Goal: Task Accomplishment & Management: Manage account settings

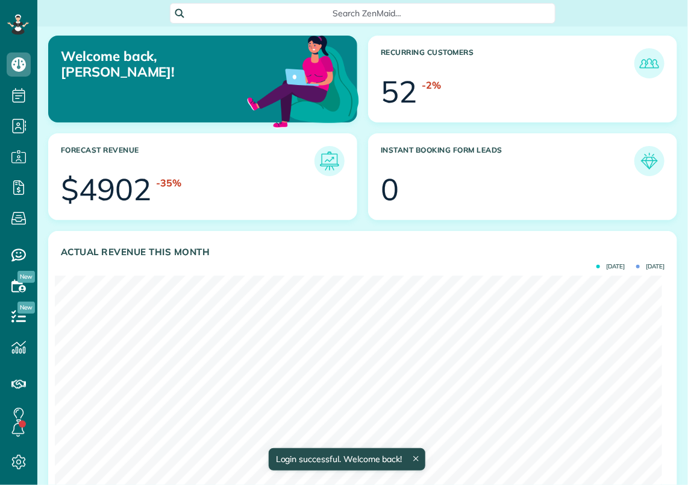
scroll to position [270, 607]
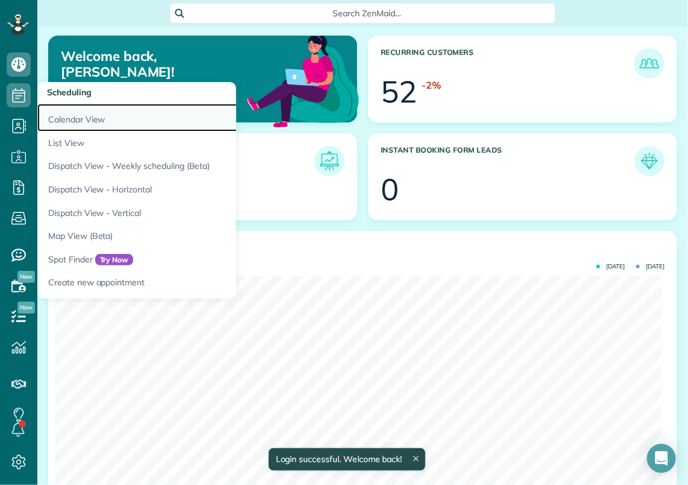
click at [53, 111] on link "Calendar View" at bounding box center [187, 118] width 301 height 28
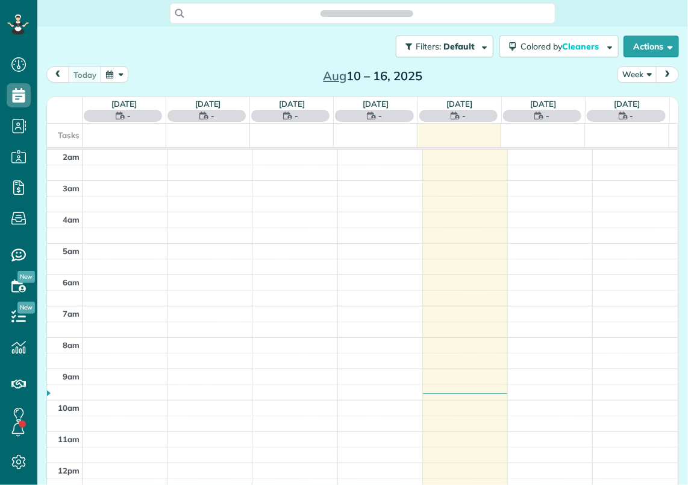
scroll to position [156, 0]
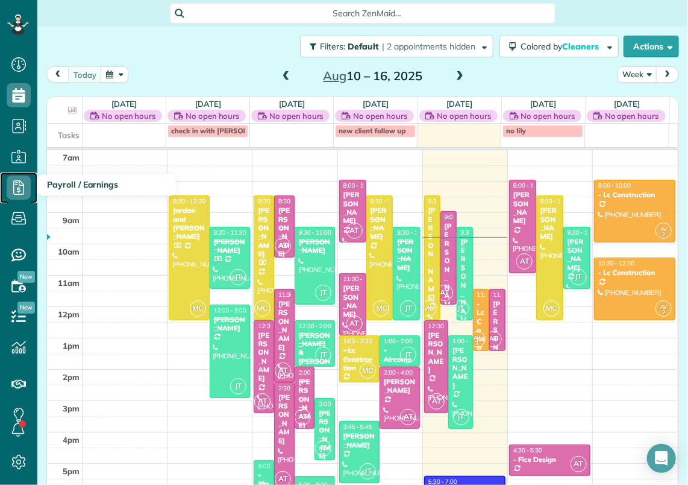
click at [20, 190] on use at bounding box center [18, 187] width 11 height 14
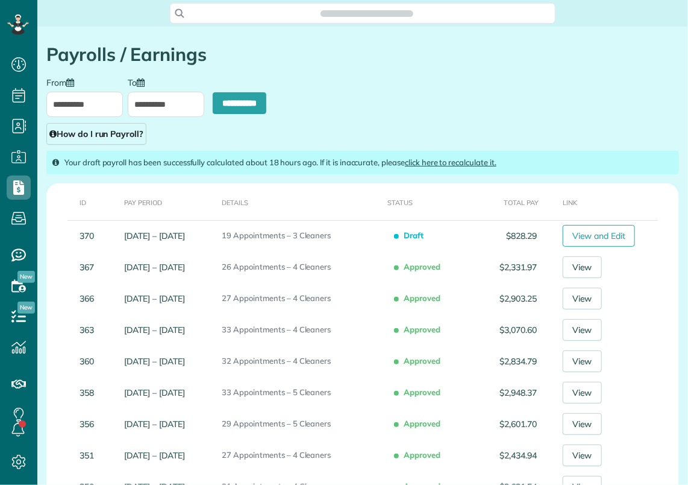
scroll to position [5, 5]
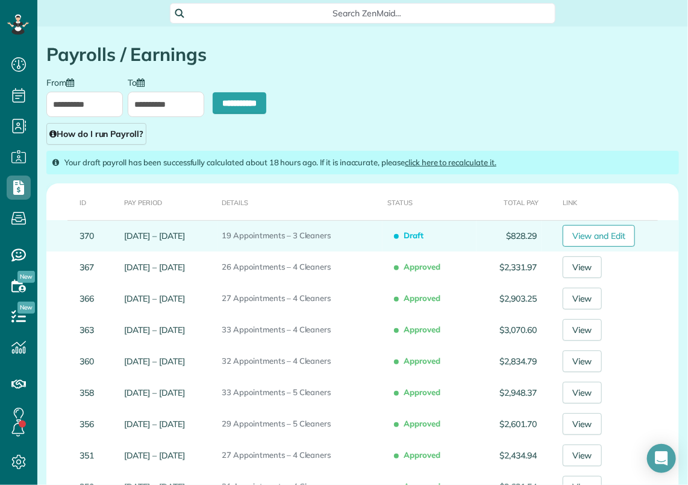
type input "**********"
click at [594, 230] on link "View and Edit" at bounding box center [599, 236] width 73 height 22
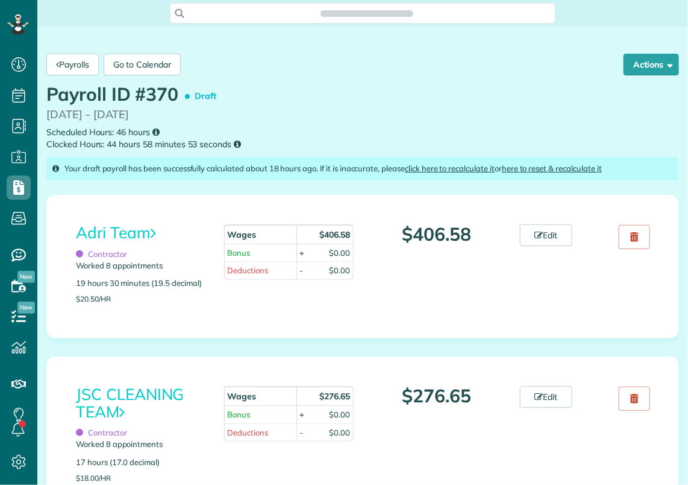
scroll to position [5, 5]
click at [111, 231] on link "Adri Team" at bounding box center [116, 232] width 80 height 20
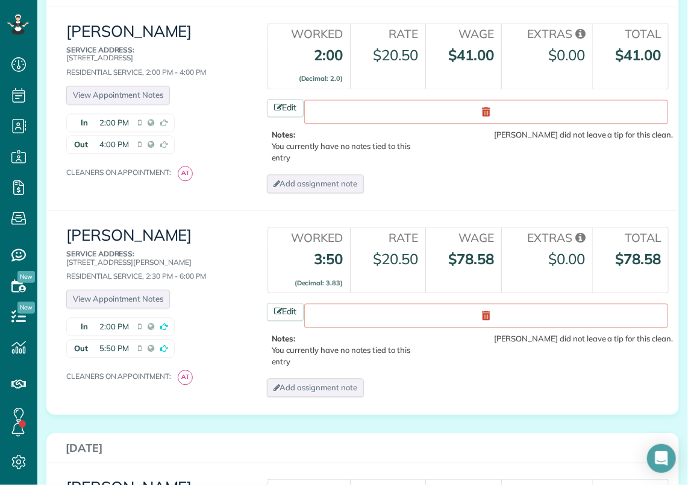
scroll to position [964, 0]
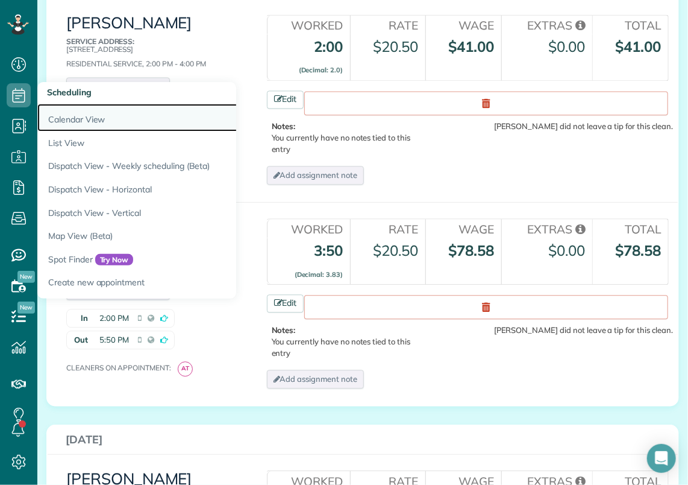
click at [46, 113] on link "Calendar View" at bounding box center [187, 118] width 301 height 28
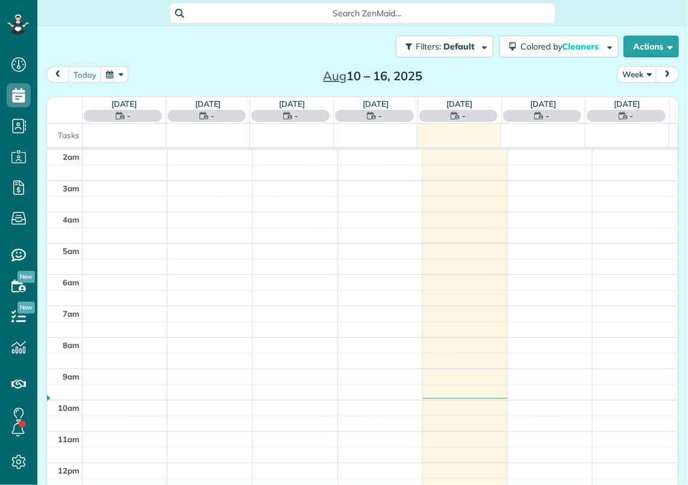
scroll to position [156, 0]
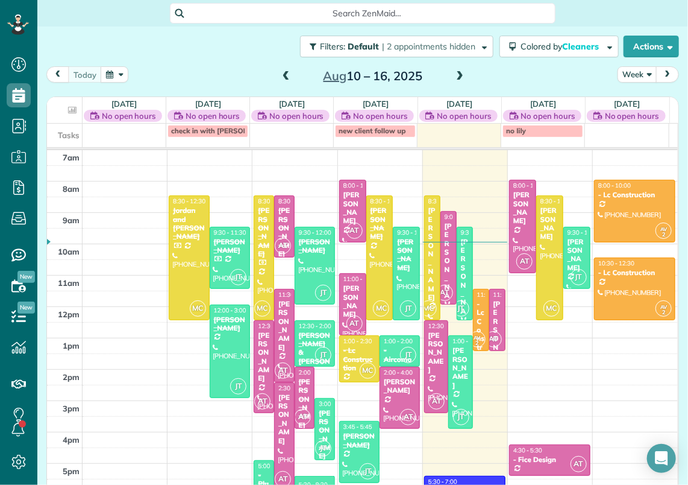
click at [282, 407] on div "[PERSON_NAME]" at bounding box center [284, 419] width 13 height 52
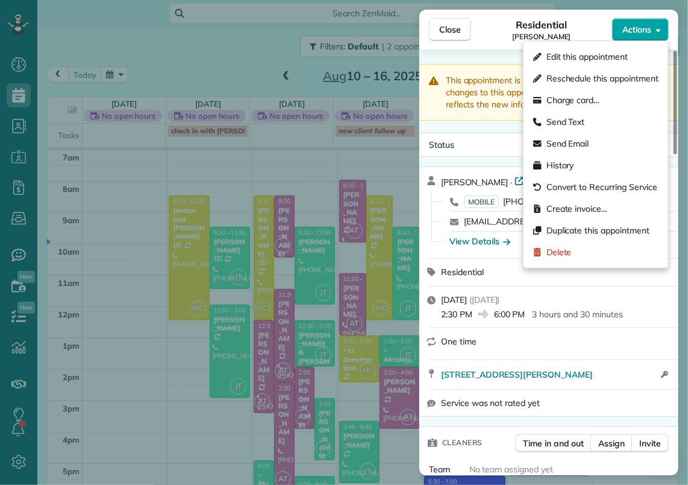
click at [658, 29] on icon "button" at bounding box center [658, 30] width 5 height 3
click at [606, 61] on span "Edit this appointment" at bounding box center [587, 57] width 81 height 12
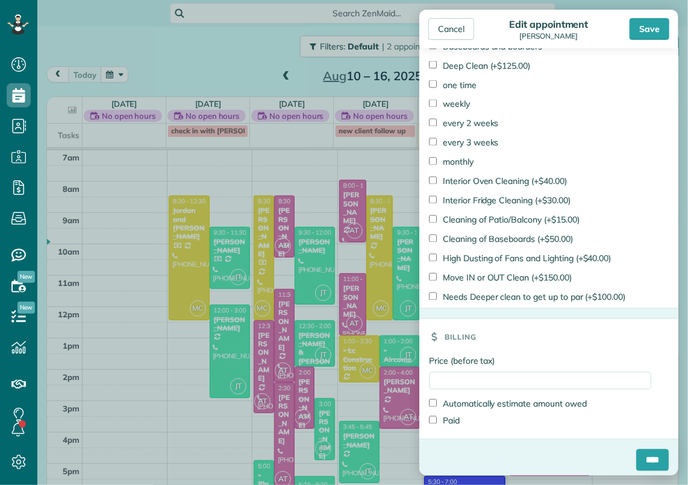
scroll to position [807, 0]
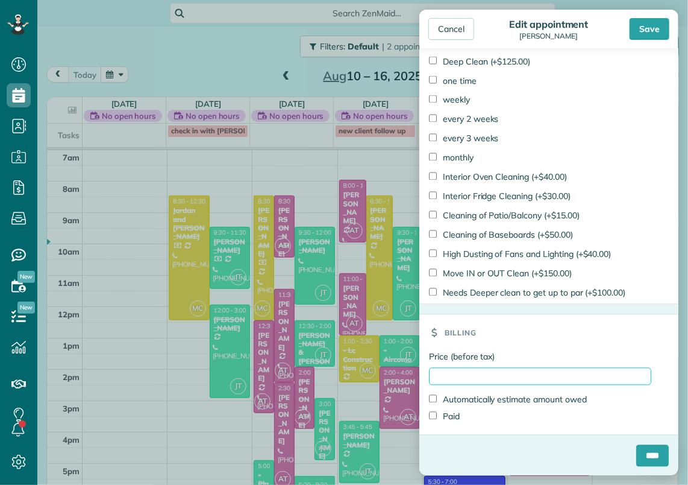
click at [453, 375] on input "Price (before tax)" at bounding box center [540, 376] width 222 height 17
type input "******"
click at [442, 416] on label "Paid" at bounding box center [444, 416] width 31 height 12
click at [644, 453] on input "****" at bounding box center [652, 456] width 33 height 22
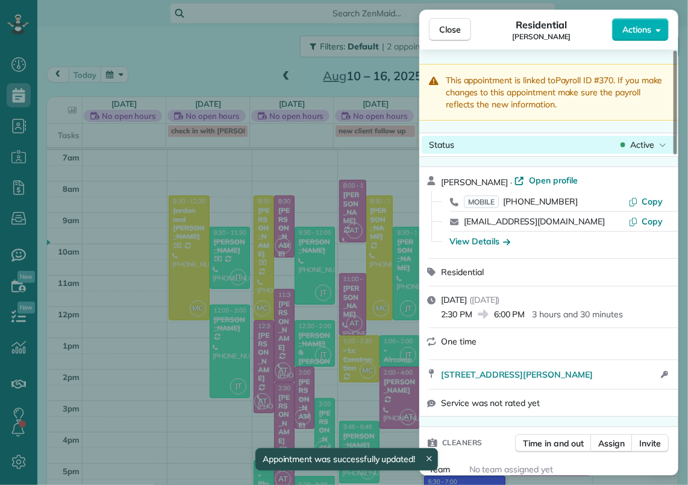
click at [650, 141] on span "Active" at bounding box center [642, 145] width 24 height 12
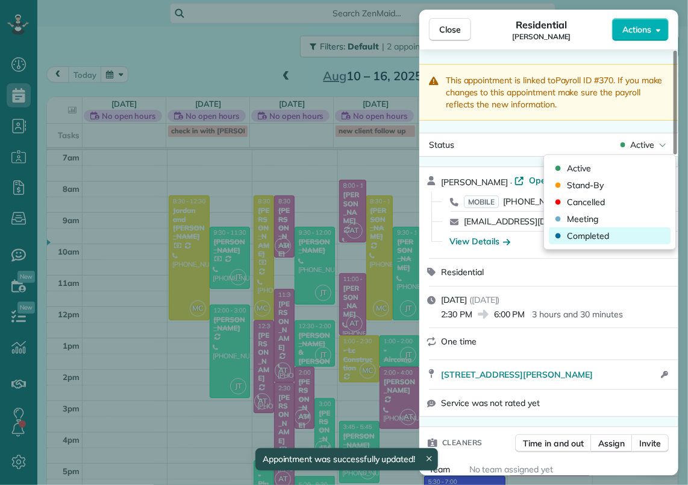
click at [622, 236] on div "Completed" at bounding box center [610, 235] width 122 height 17
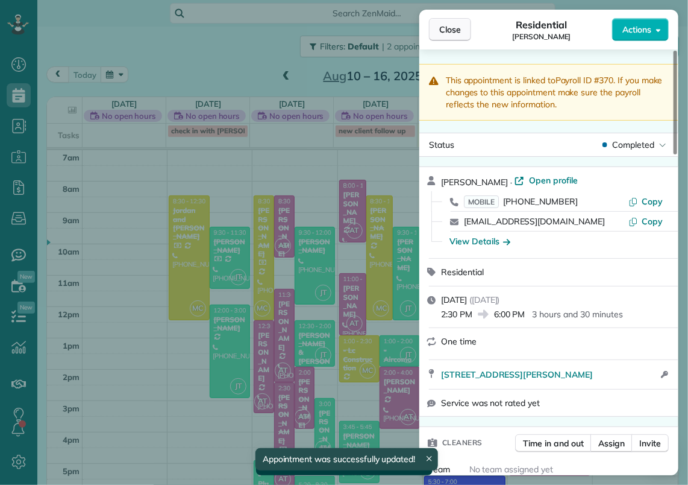
click at [452, 31] on span "Close" at bounding box center [450, 30] width 22 height 12
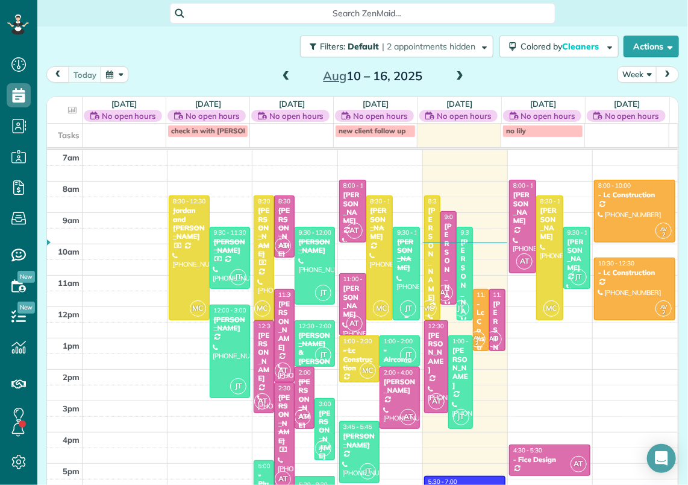
click at [399, 248] on div "[PERSON_NAME]" at bounding box center [407, 254] width 20 height 35
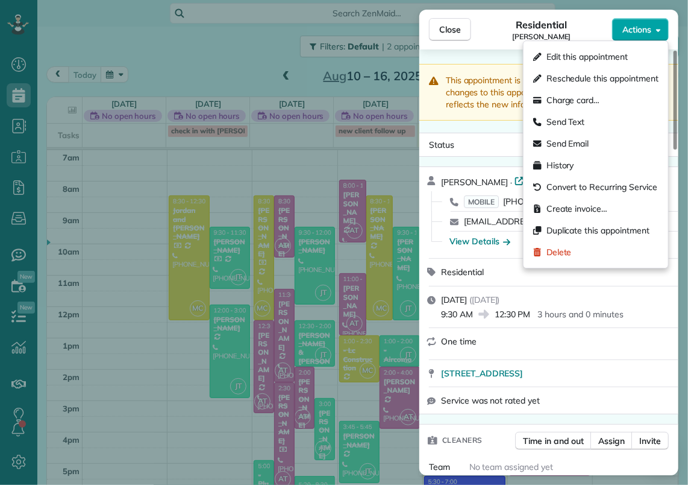
click at [658, 31] on icon "button" at bounding box center [658, 29] width 5 height 9
click at [590, 57] on span "Edit this appointment" at bounding box center [587, 57] width 81 height 12
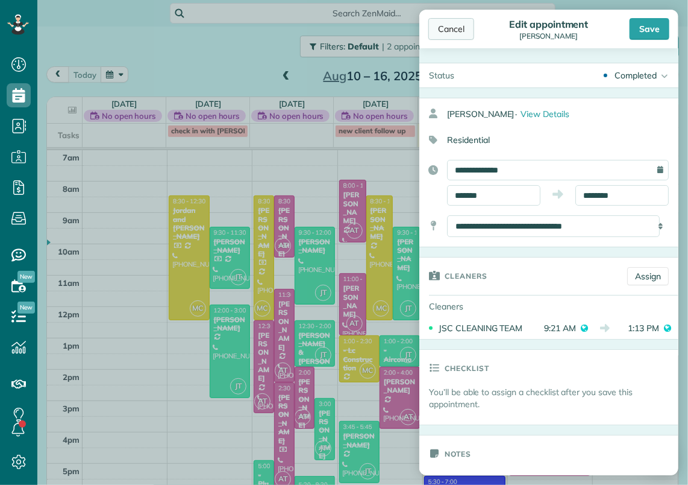
click at [451, 35] on div "Cancel" at bounding box center [452, 29] width 46 height 22
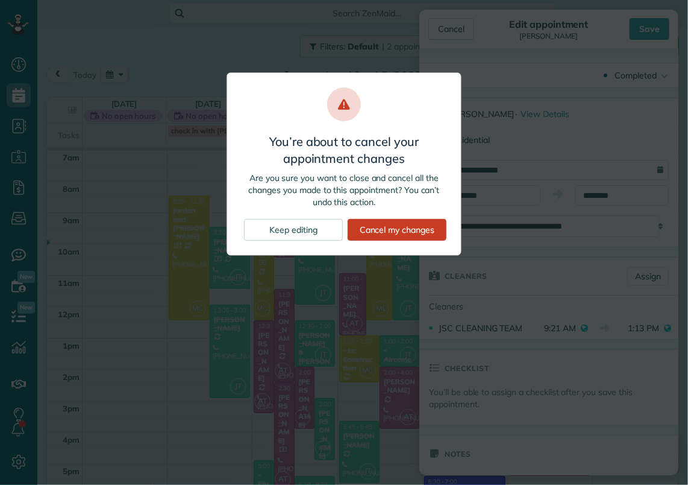
drag, startPoint x: 384, startPoint y: 233, endPoint x: 283, endPoint y: 268, distance: 106.5
click at [383, 233] on div "Cancel my changes" at bounding box center [397, 230] width 99 height 22
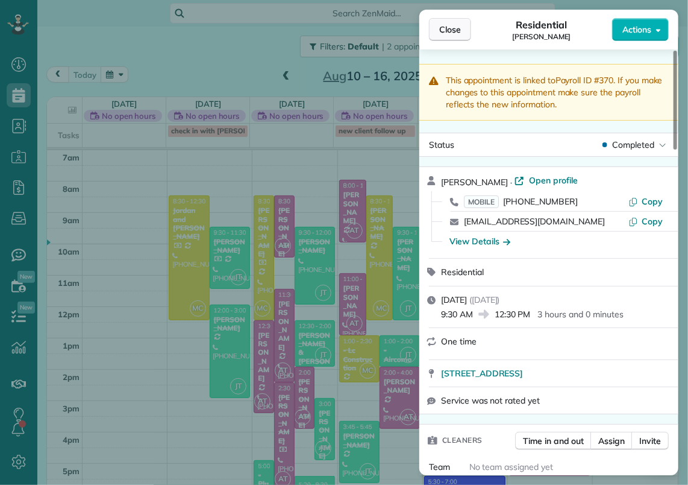
click at [441, 28] on span "Close" at bounding box center [450, 30] width 22 height 12
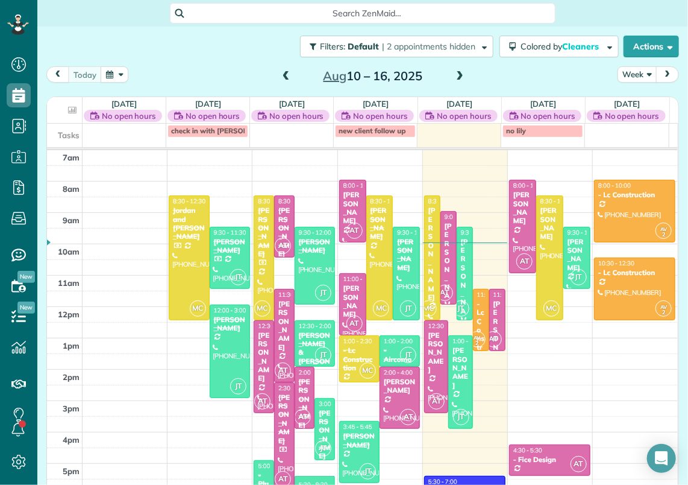
click at [316, 333] on div "[PERSON_NAME] & [PERSON_NAME]" at bounding box center [314, 352] width 33 height 43
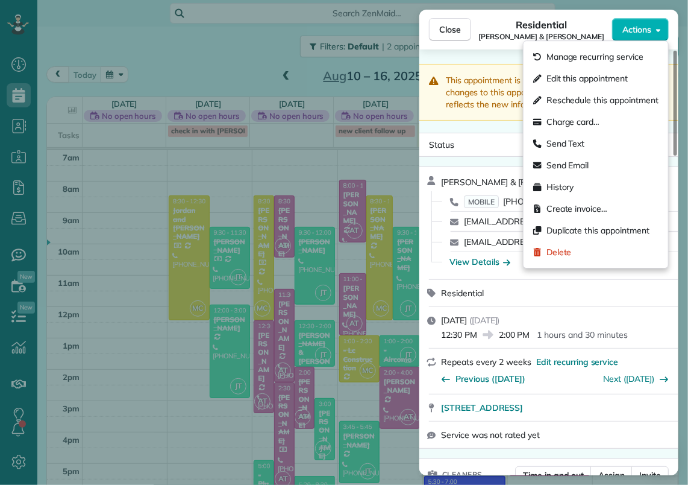
click at [661, 29] on icon "button" at bounding box center [658, 30] width 5 height 3
click at [624, 72] on span "Edit this appointment" at bounding box center [587, 78] width 81 height 12
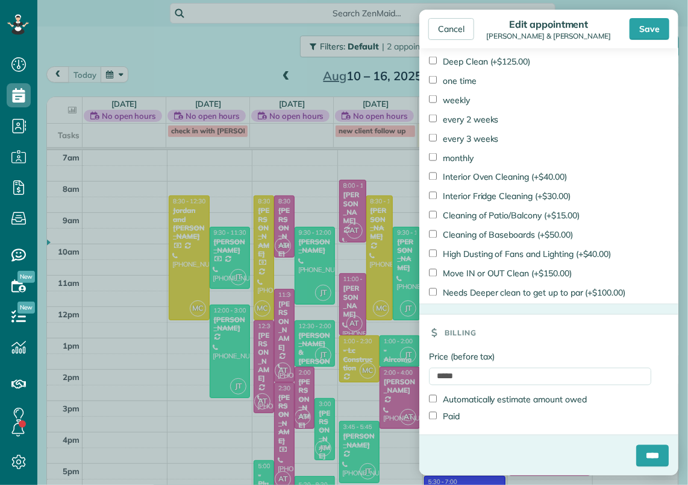
scroll to position [788, 0]
click at [451, 419] on label "Paid" at bounding box center [444, 417] width 31 height 12
click at [636, 451] on input "****" at bounding box center [652, 456] width 33 height 22
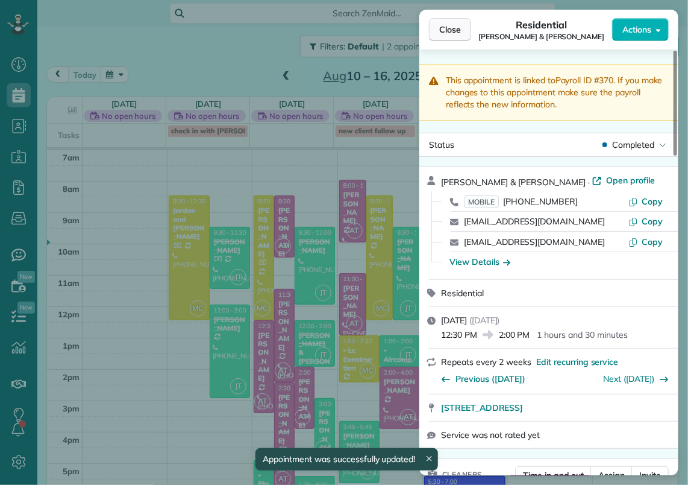
click at [447, 31] on span "Close" at bounding box center [450, 30] width 22 height 12
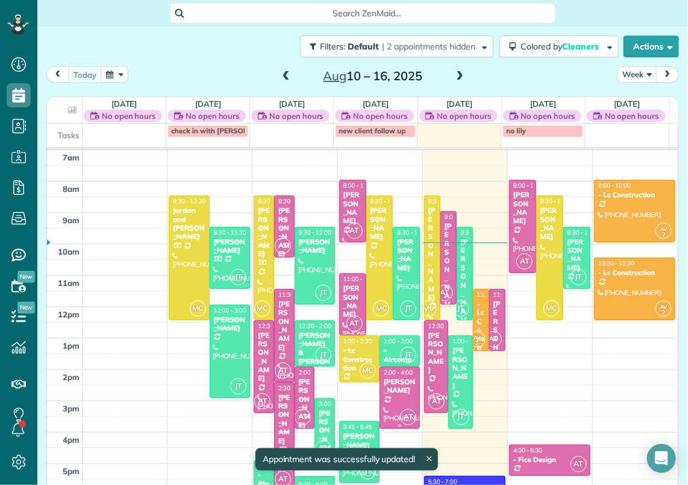
click at [398, 388] on div "[PERSON_NAME]" at bounding box center [399, 385] width 33 height 17
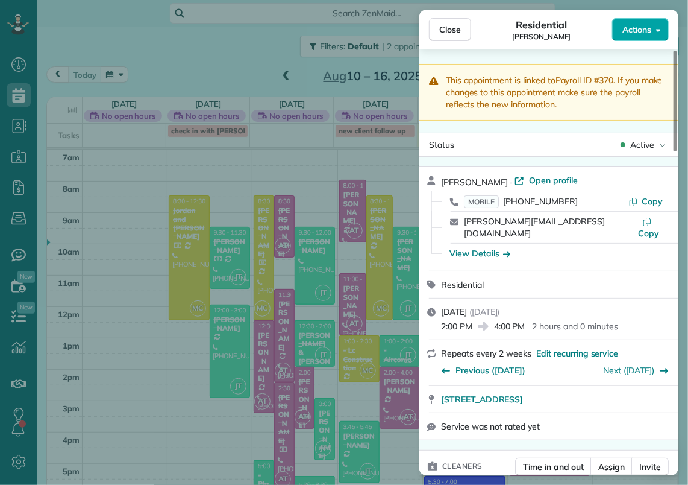
click at [653, 36] on button "Actions" at bounding box center [640, 29] width 57 height 23
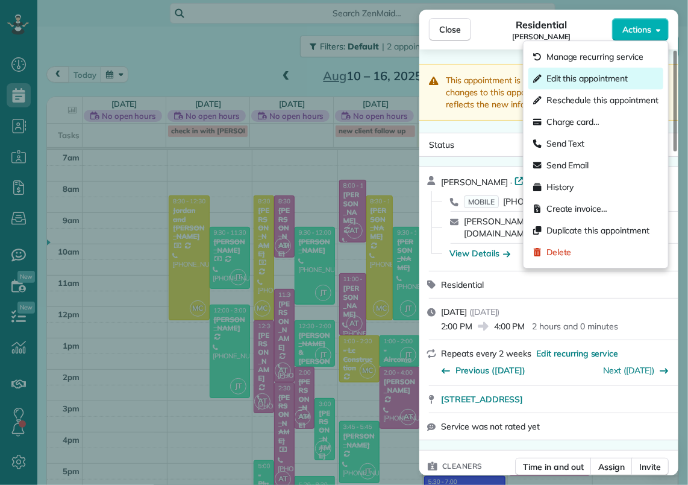
click at [605, 75] on span "Edit this appointment" at bounding box center [587, 78] width 81 height 12
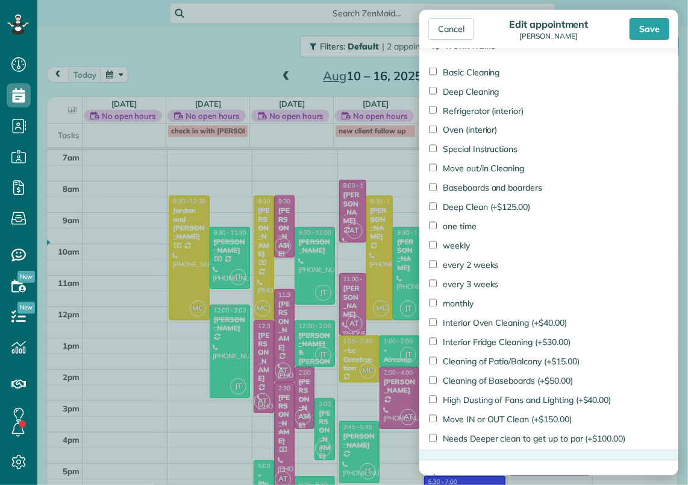
scroll to position [929, 0]
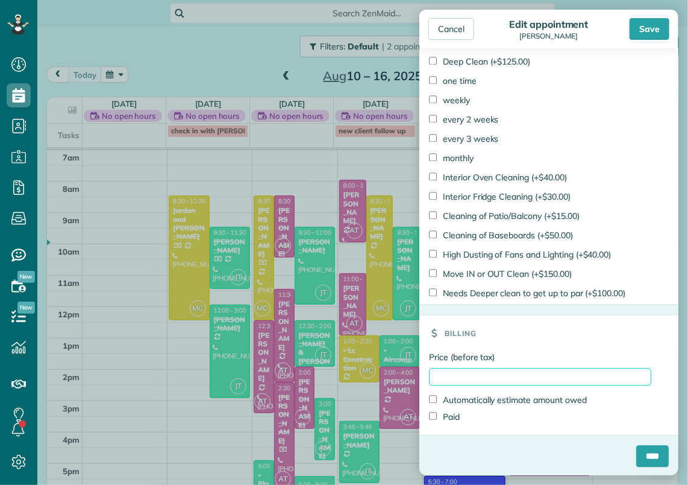
click at [457, 378] on input "Price (before tax)" at bounding box center [540, 376] width 222 height 17
type input "******"
click at [449, 422] on div "Paid" at bounding box center [540, 416] width 222 height 17
click at [456, 419] on label "Paid" at bounding box center [444, 416] width 31 height 12
click at [636, 450] on input "****" at bounding box center [652, 456] width 33 height 22
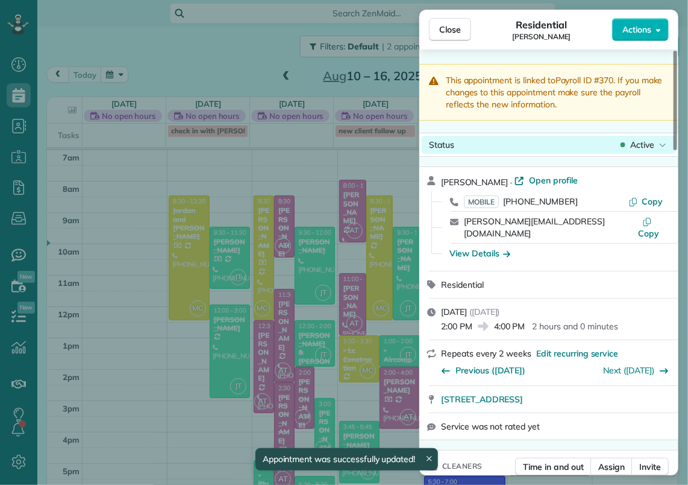
click at [638, 142] on span "Active" at bounding box center [642, 145] width 24 height 12
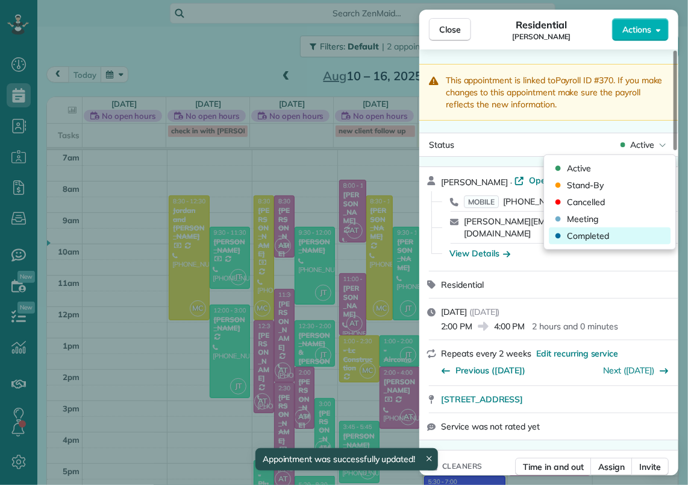
click at [603, 231] on span "Completed" at bounding box center [588, 236] width 42 height 12
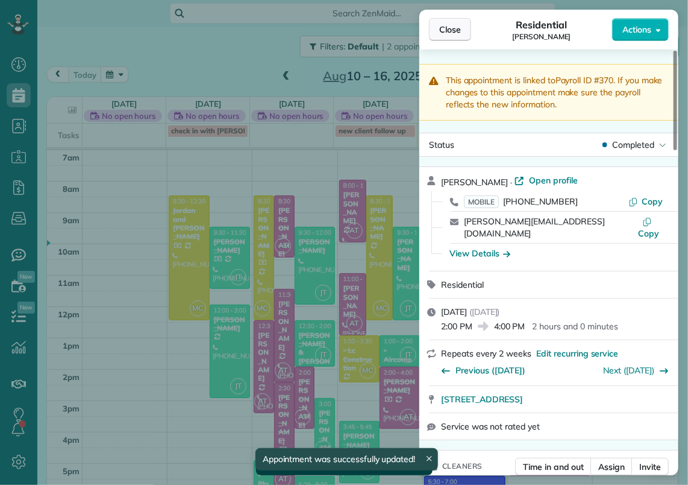
click at [454, 32] on span "Close" at bounding box center [450, 30] width 22 height 12
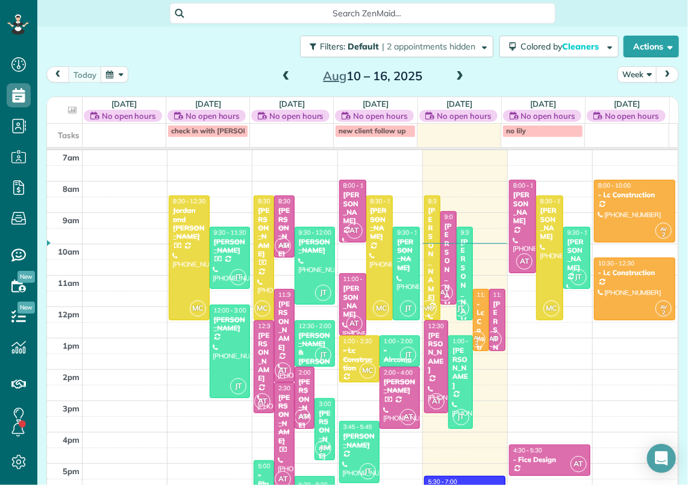
click at [344, 292] on div "[PERSON_NAME]" at bounding box center [353, 301] width 20 height 35
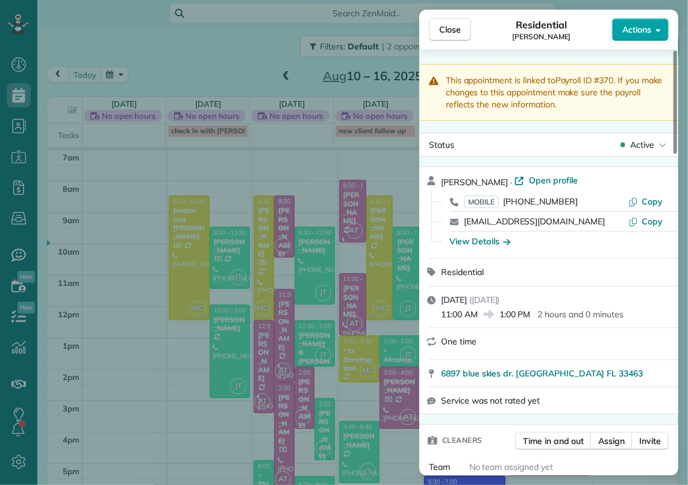
click at [661, 35] on button "Actions" at bounding box center [640, 29] width 57 height 23
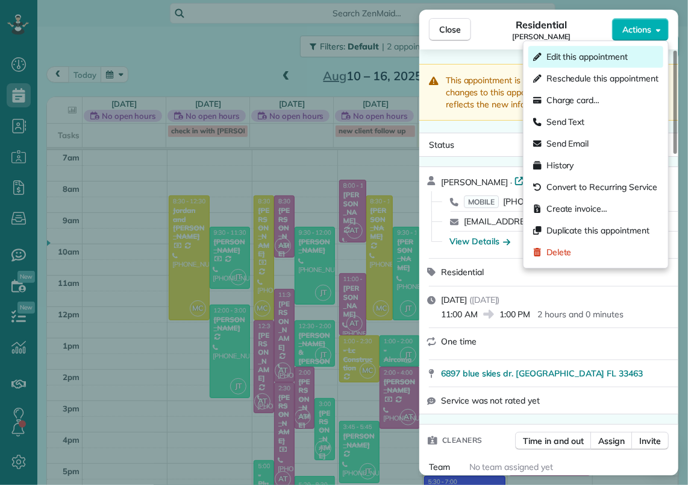
click at [626, 63] on div "Edit this appointment" at bounding box center [596, 57] width 135 height 22
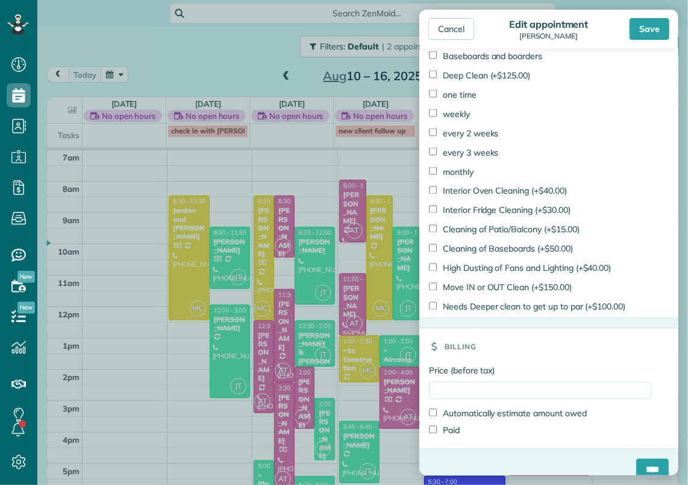
scroll to position [774, 0]
click at [468, 397] on input "Price (before tax)" at bounding box center [540, 390] width 222 height 17
type input "******"
click at [454, 429] on label "Paid" at bounding box center [444, 431] width 31 height 12
click at [641, 466] on input "****" at bounding box center [652, 470] width 33 height 22
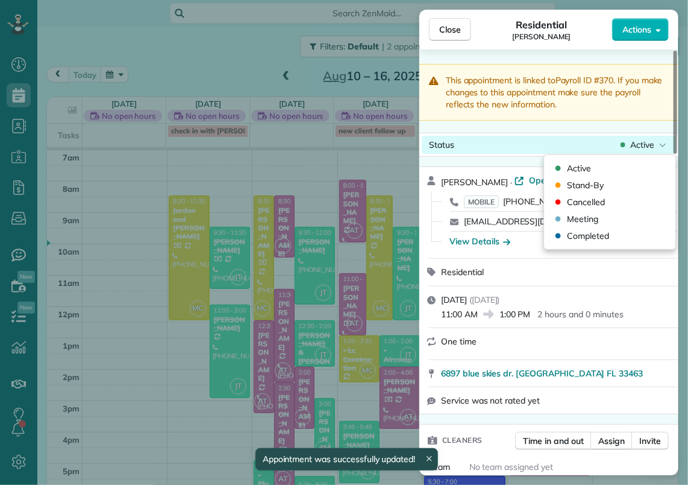
click at [639, 147] on span "Active" at bounding box center [642, 145] width 24 height 12
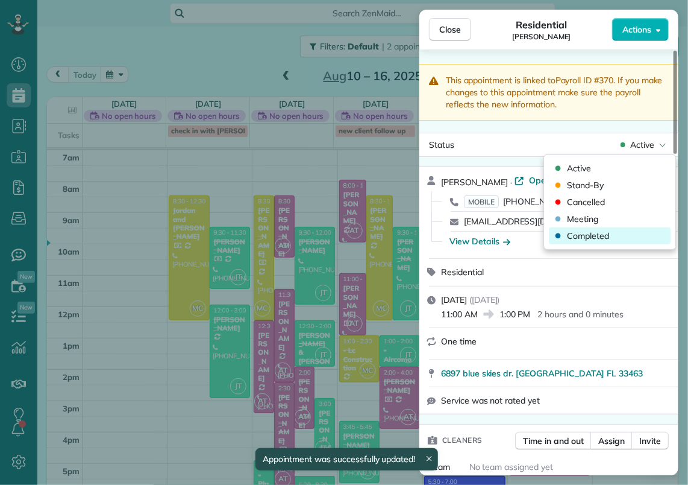
click at [608, 231] on span "Completed" at bounding box center [588, 236] width 42 height 12
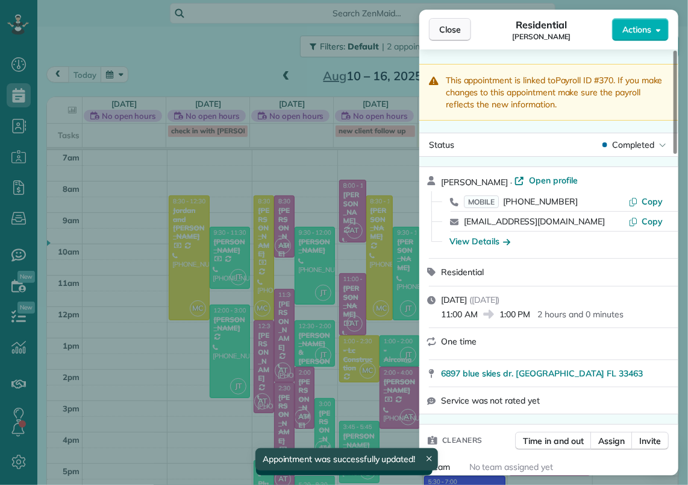
click at [448, 28] on span "Close" at bounding box center [450, 30] width 22 height 12
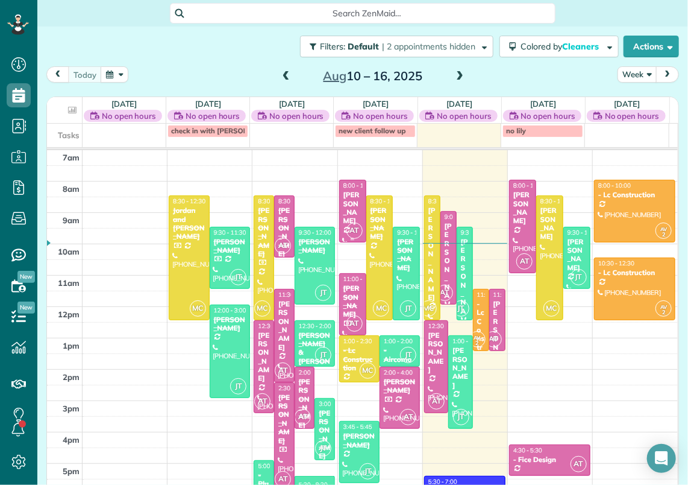
click at [343, 203] on div "[PERSON_NAME]" at bounding box center [353, 207] width 20 height 35
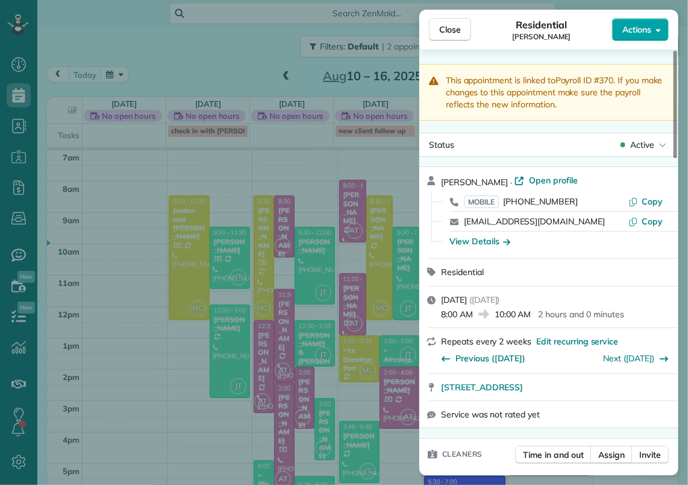
click at [650, 25] on span "Actions" at bounding box center [637, 30] width 29 height 12
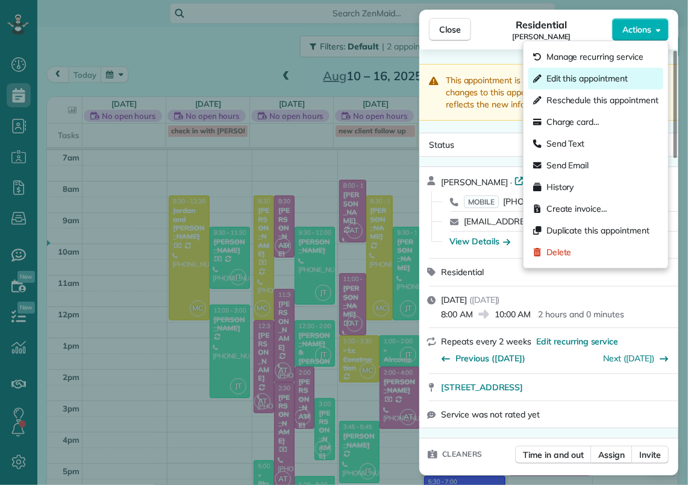
click at [611, 71] on div "Edit this appointment" at bounding box center [596, 79] width 135 height 22
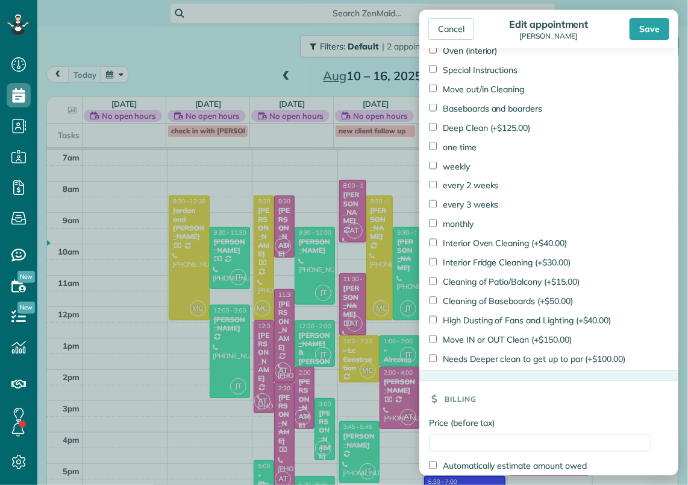
scroll to position [788, 0]
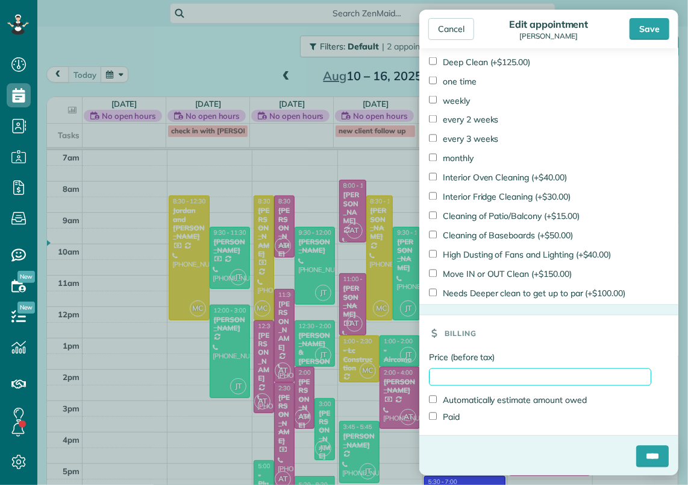
click at [456, 376] on input "Price (before tax)" at bounding box center [540, 376] width 222 height 17
type input "******"
click at [445, 415] on label "Paid" at bounding box center [444, 417] width 31 height 12
click at [645, 451] on input "****" at bounding box center [652, 456] width 33 height 22
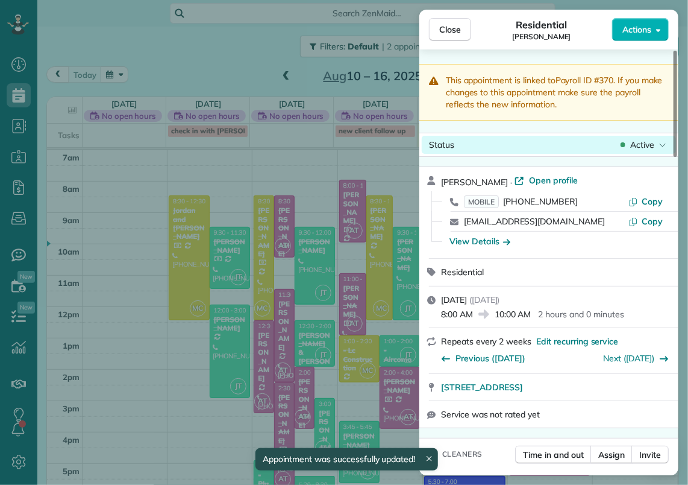
click at [646, 142] on span "Active" at bounding box center [642, 145] width 24 height 12
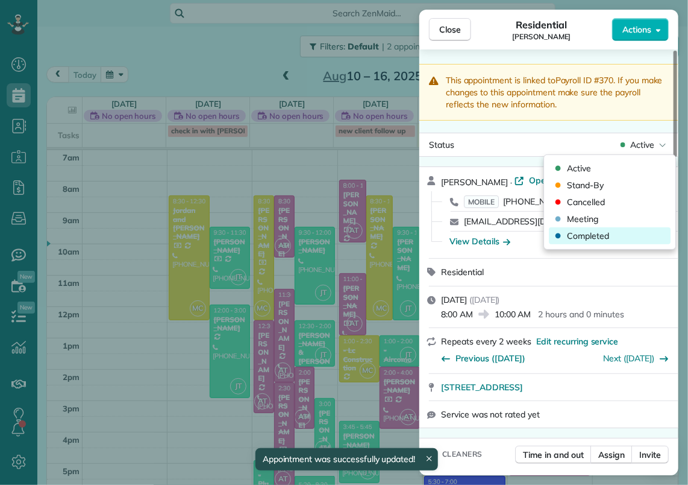
click at [619, 231] on div "Completed" at bounding box center [610, 235] width 122 height 17
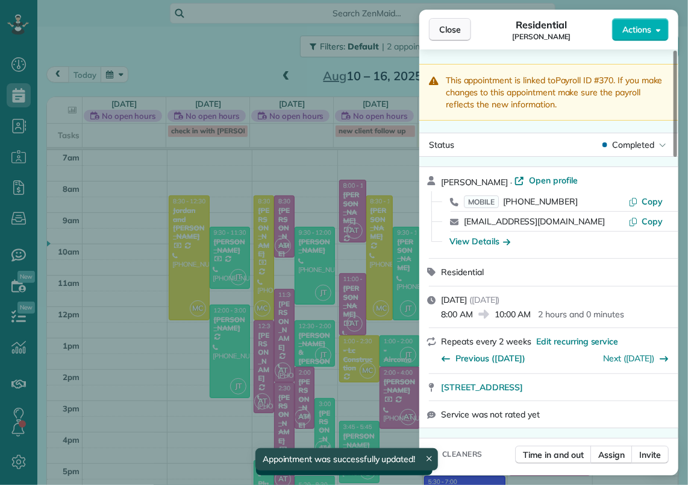
click at [448, 24] on span "Close" at bounding box center [450, 30] width 22 height 12
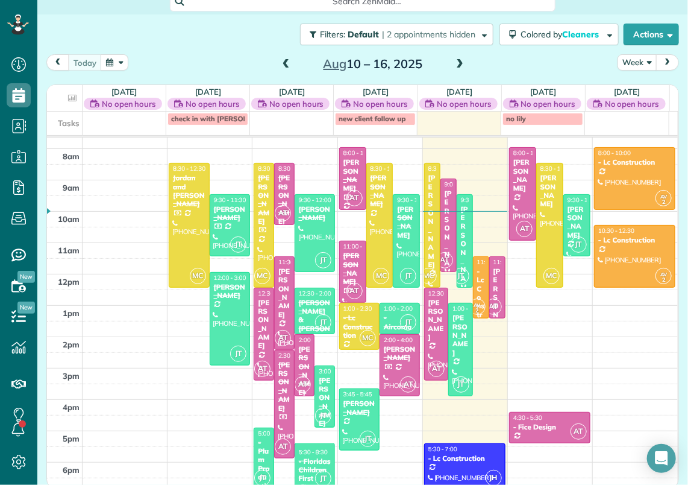
scroll to position [16, 0]
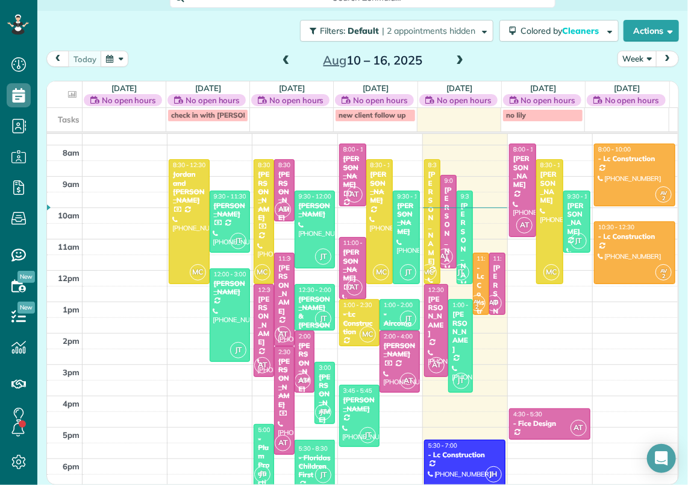
click at [282, 59] on span at bounding box center [286, 60] width 13 height 11
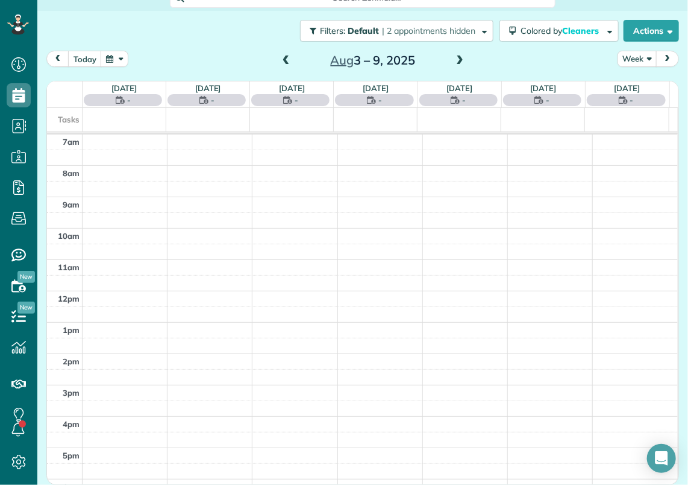
scroll to position [14, 0]
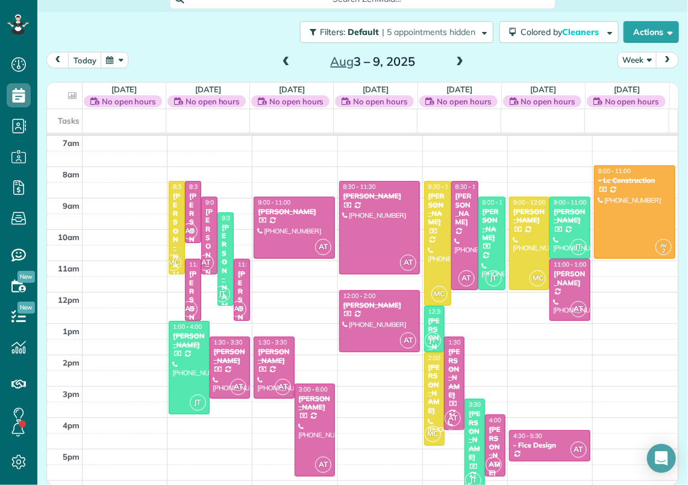
click at [282, 59] on span at bounding box center [286, 62] width 13 height 11
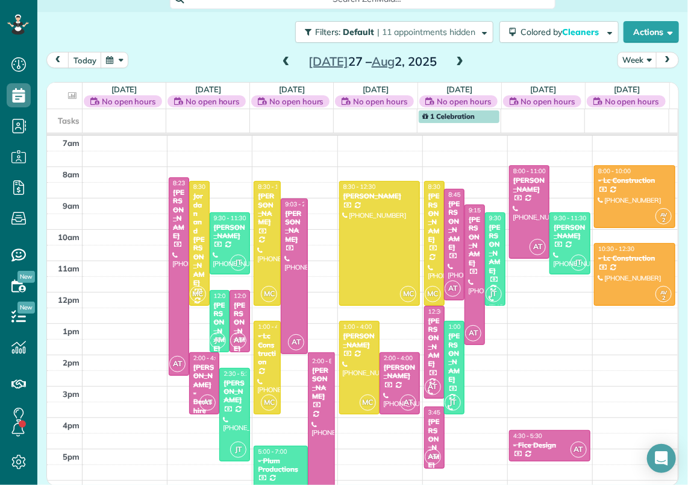
click at [453, 60] on span at bounding box center [459, 62] width 13 height 11
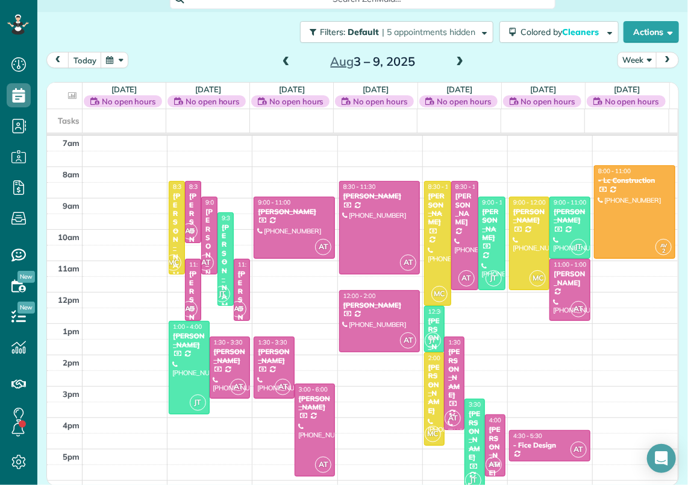
click at [284, 62] on span at bounding box center [286, 62] width 13 height 11
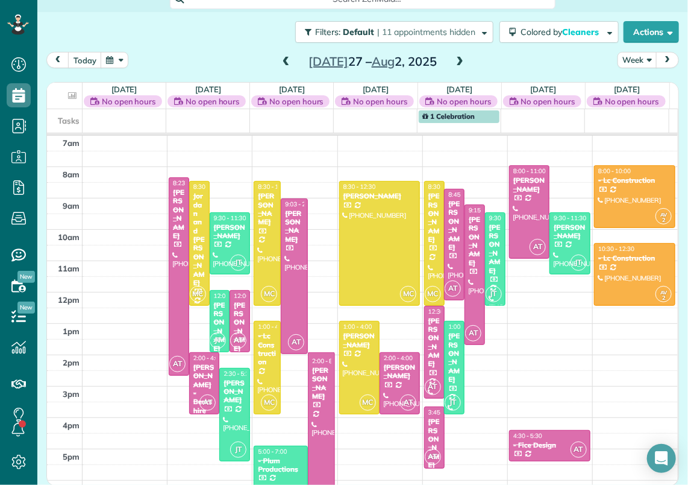
click at [284, 62] on span at bounding box center [286, 62] width 13 height 11
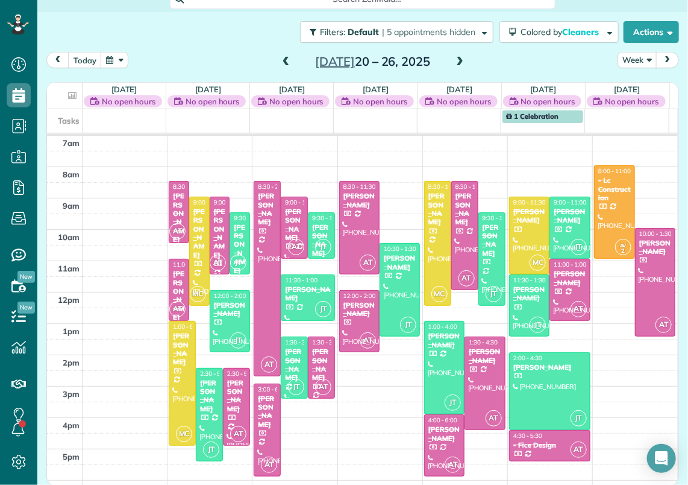
click at [284, 62] on span at bounding box center [286, 62] width 13 height 11
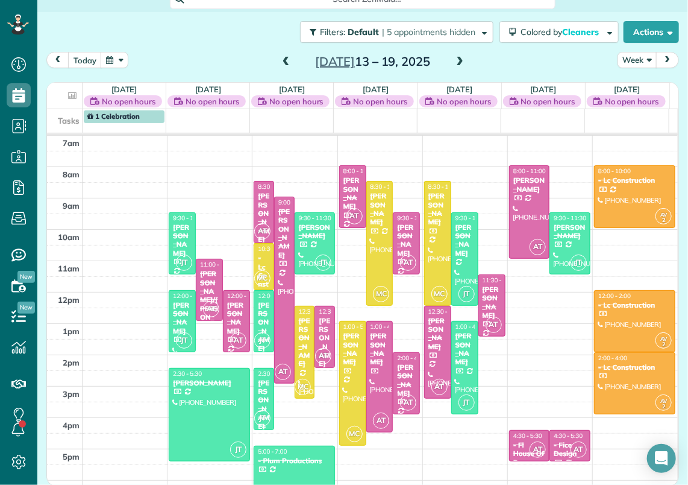
click at [259, 396] on div "[PERSON_NAME]" at bounding box center [263, 404] width 13 height 52
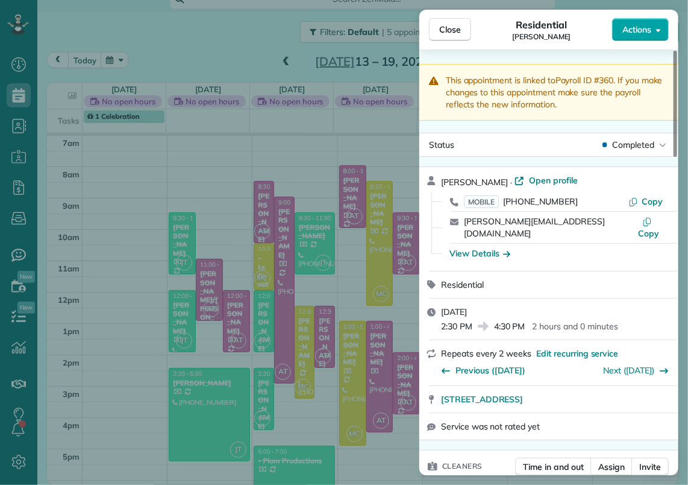
click at [651, 25] on span "Actions" at bounding box center [637, 30] width 29 height 12
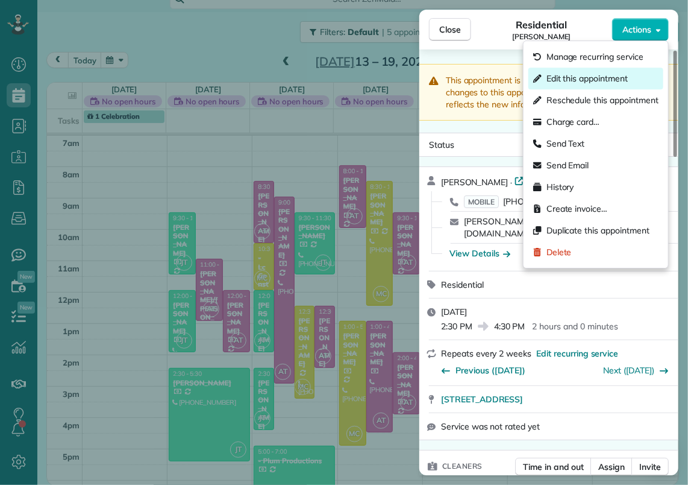
click at [591, 75] on span "Edit this appointment" at bounding box center [587, 78] width 81 height 12
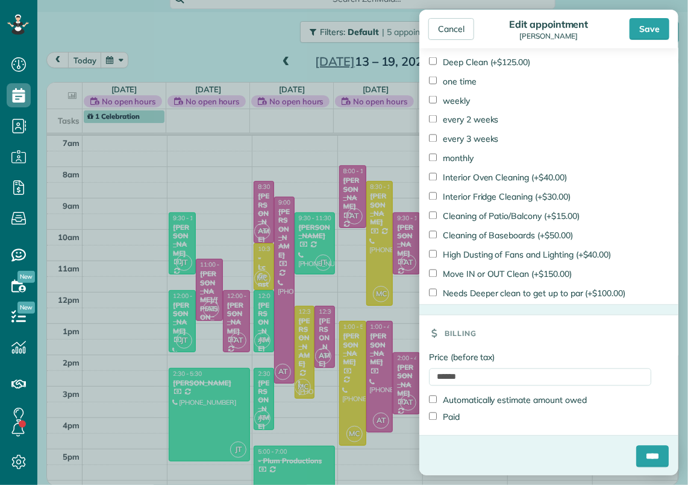
scroll to position [788, 0]
click at [646, 456] on input "****" at bounding box center [652, 456] width 33 height 22
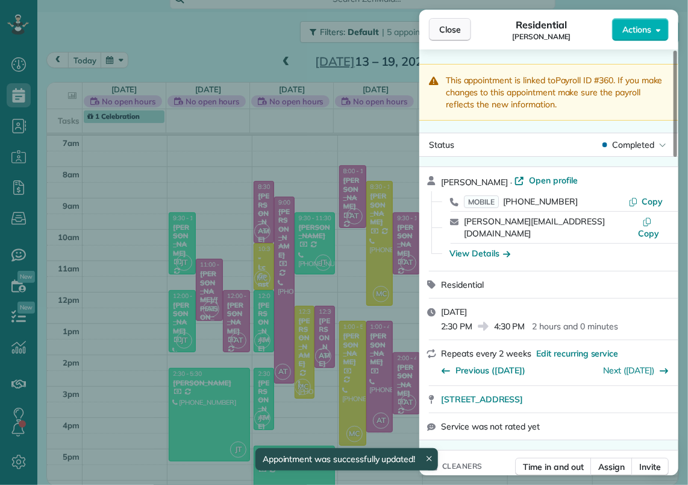
click at [451, 24] on span "Close" at bounding box center [450, 30] width 22 height 12
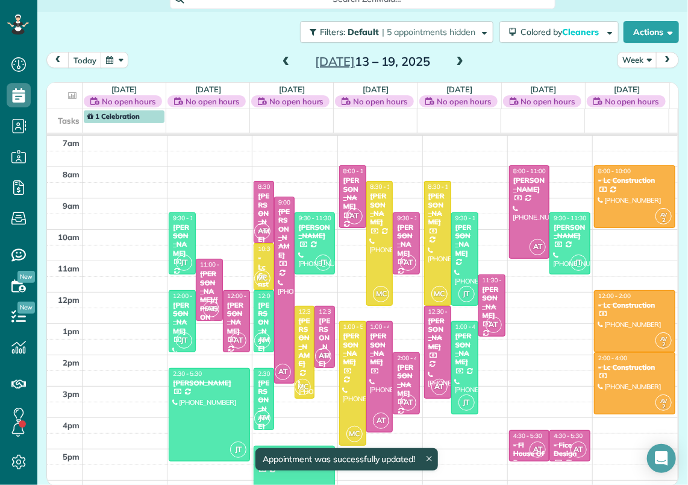
click at [457, 63] on span at bounding box center [459, 62] width 13 height 11
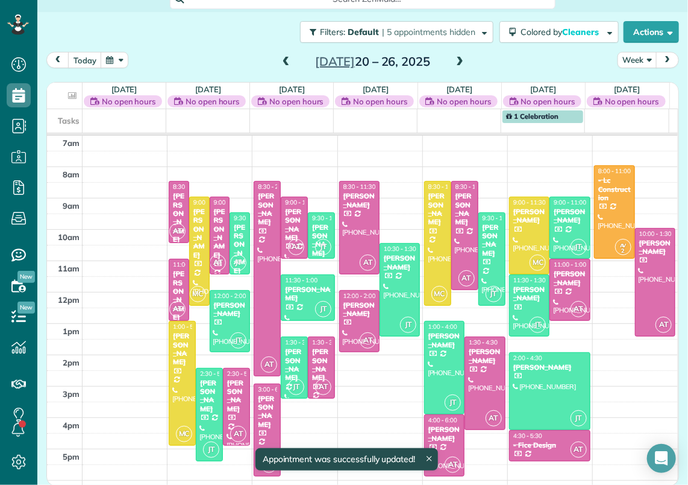
click at [457, 63] on span at bounding box center [459, 62] width 13 height 11
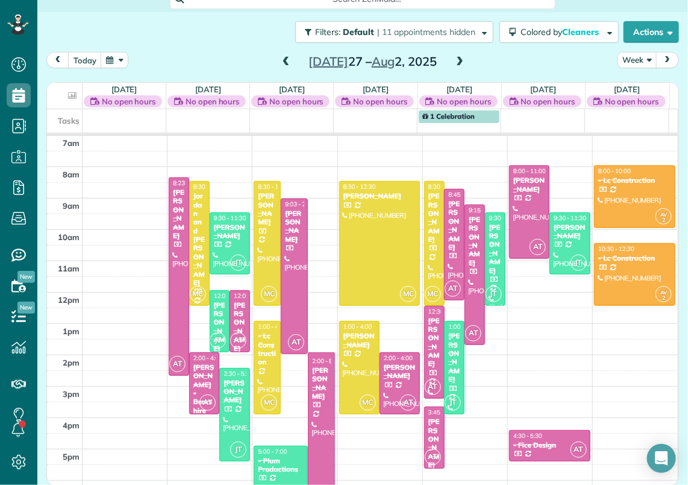
click at [457, 63] on span at bounding box center [459, 62] width 13 height 11
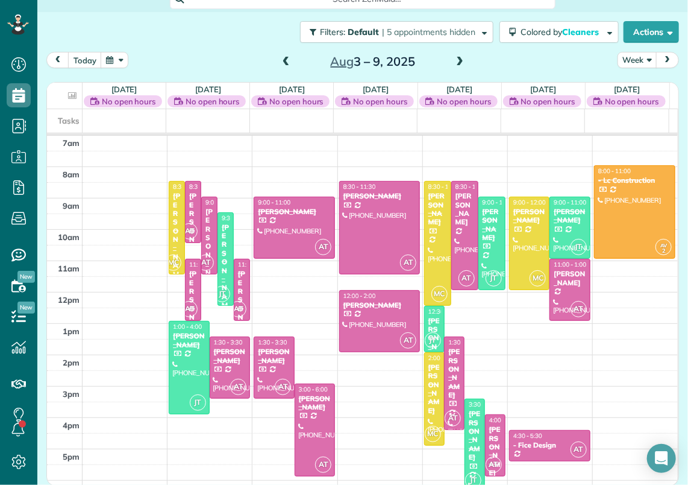
click at [457, 63] on span at bounding box center [459, 62] width 13 height 11
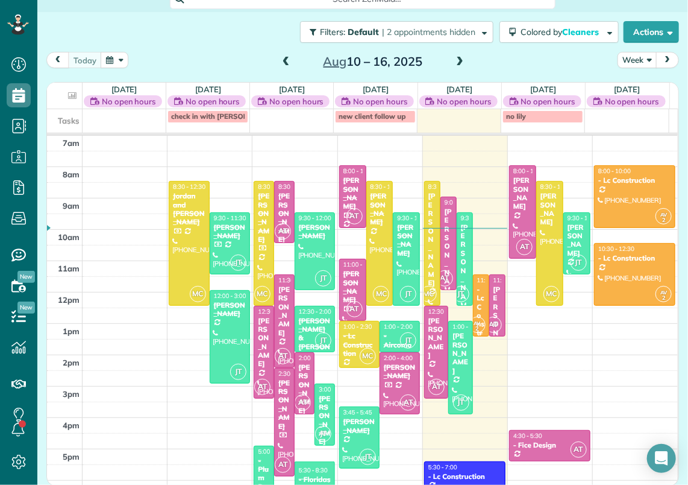
click at [477, 305] on div "- Lc Construction" at bounding box center [481, 328] width 9 height 87
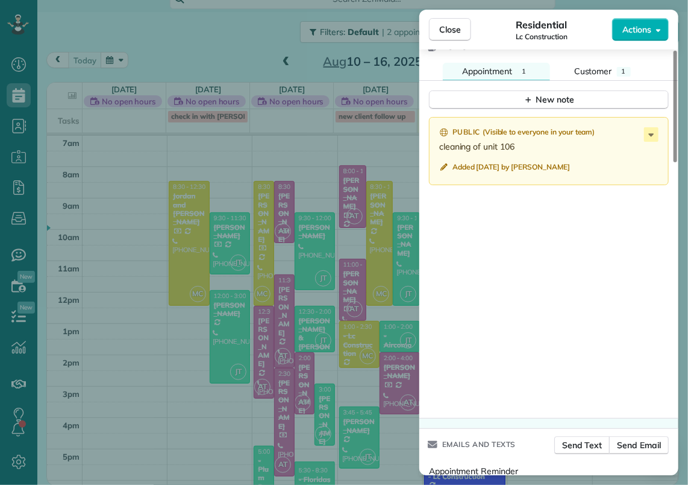
scroll to position [1027, 0]
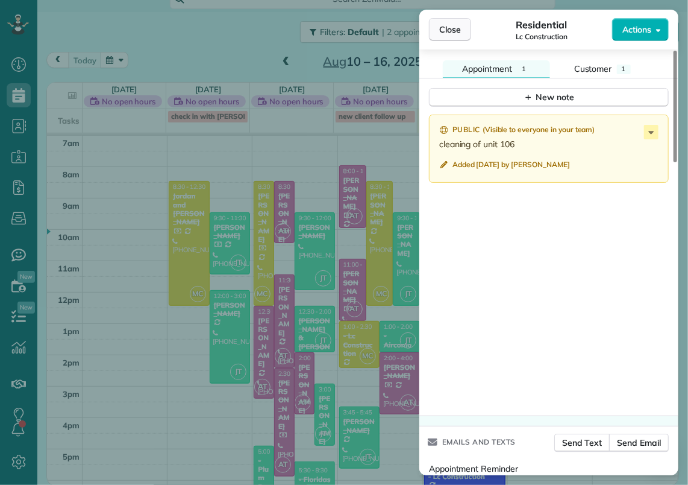
click at [453, 25] on span "Close" at bounding box center [450, 30] width 22 height 12
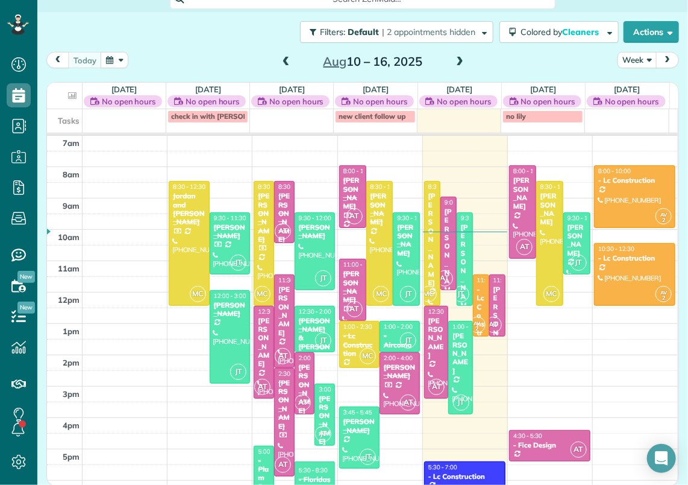
click at [490, 301] on div at bounding box center [497, 305] width 15 height 61
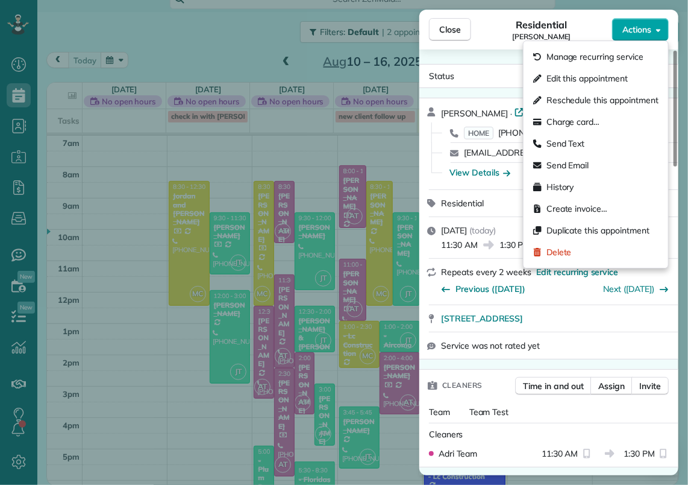
click at [656, 35] on button "Actions" at bounding box center [640, 29] width 57 height 23
click at [586, 77] on span "Edit this appointment" at bounding box center [587, 78] width 81 height 12
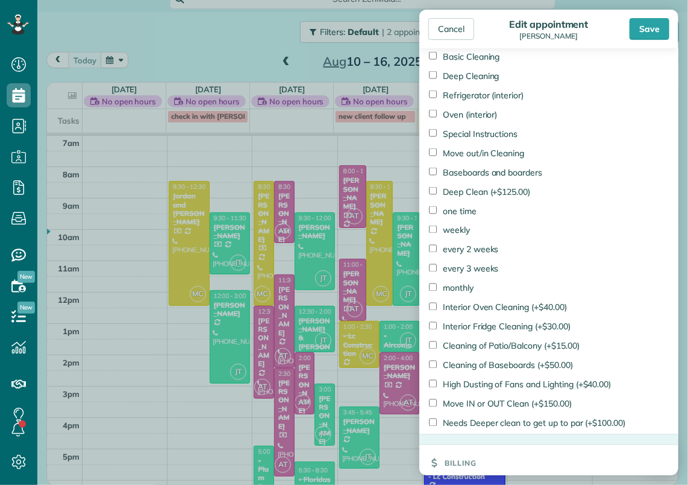
scroll to position [810, 0]
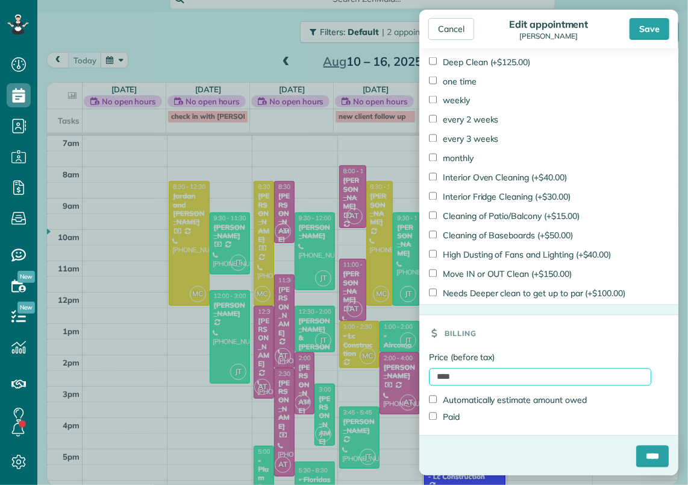
click at [436, 370] on input "****" at bounding box center [540, 376] width 222 height 17
type input "******"
click at [445, 413] on label "Paid" at bounding box center [444, 417] width 31 height 12
click at [641, 464] on input "****" at bounding box center [652, 456] width 33 height 22
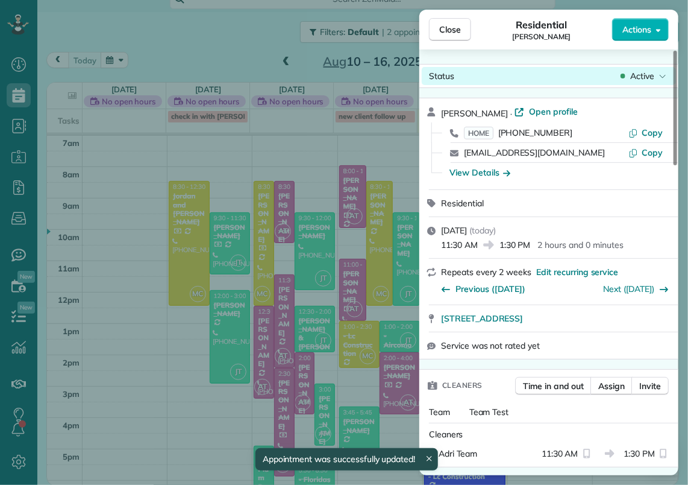
drag, startPoint x: 456, startPoint y: 27, endPoint x: 456, endPoint y: 68, distance: 41.0
click at [456, 27] on span "Close" at bounding box center [450, 30] width 22 height 12
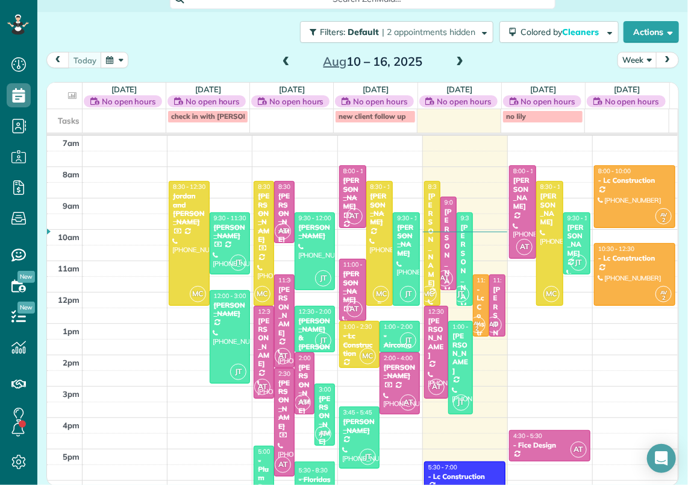
click at [378, 210] on div "[PERSON_NAME]" at bounding box center [380, 209] width 20 height 35
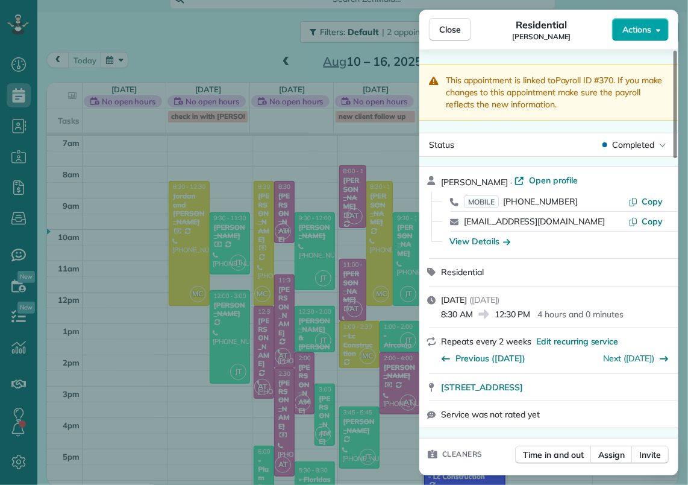
click at [647, 20] on button "Actions" at bounding box center [640, 29] width 57 height 23
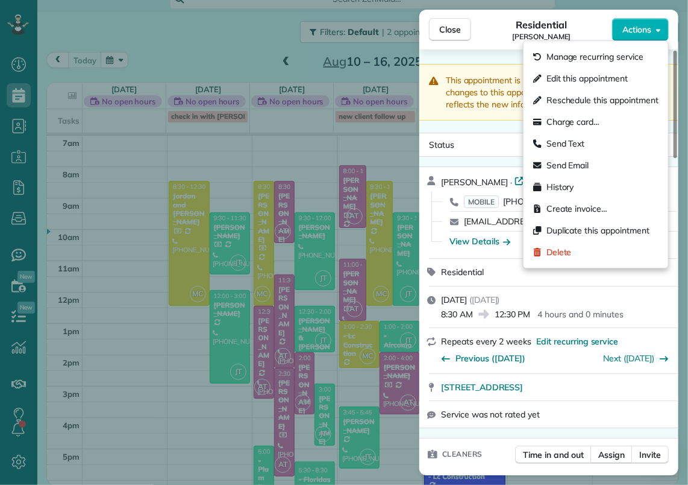
click at [603, 76] on span "Edit this appointment" at bounding box center [587, 78] width 81 height 12
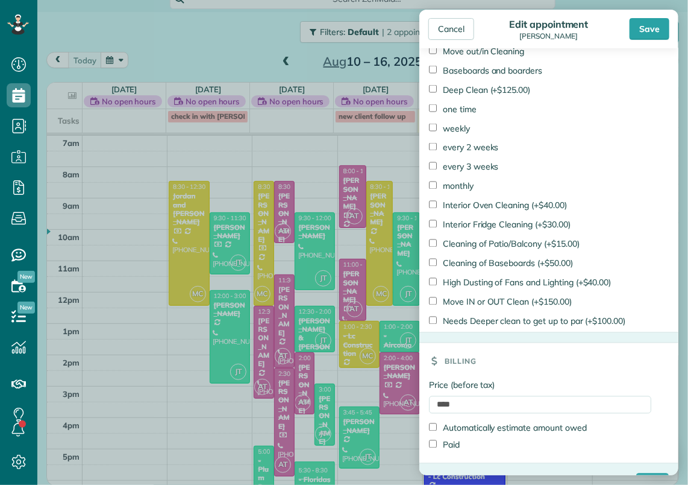
scroll to position [788, 0]
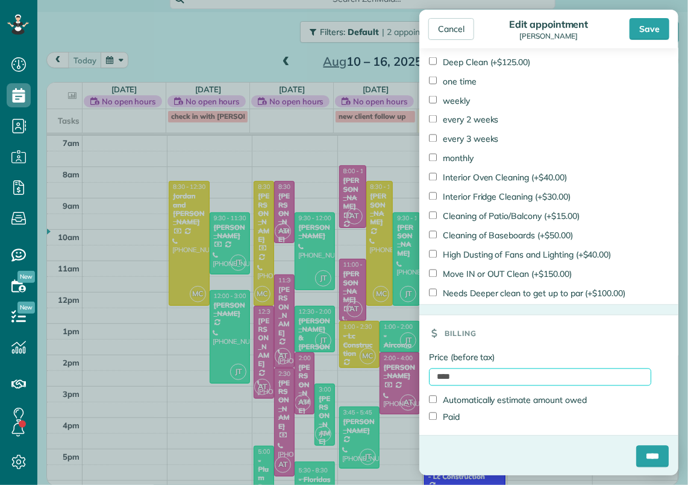
click at [434, 373] on input "****" at bounding box center [540, 376] width 222 height 17
type input "******"
click at [437, 413] on label "Paid" at bounding box center [444, 417] width 31 height 12
click at [646, 454] on input "****" at bounding box center [652, 456] width 33 height 22
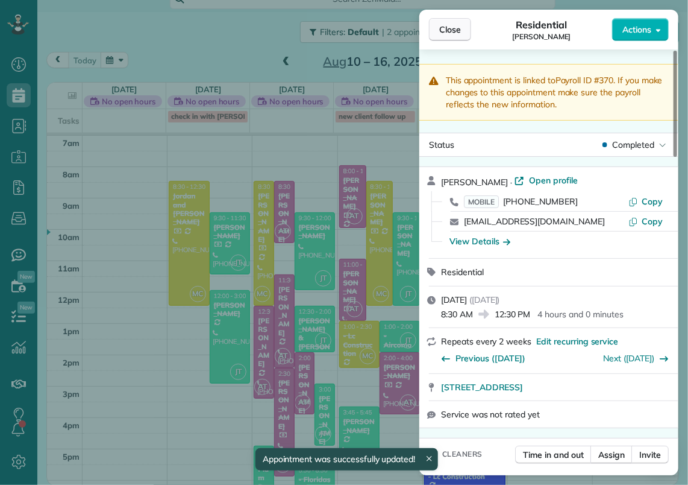
click at [456, 29] on span "Close" at bounding box center [450, 30] width 22 height 12
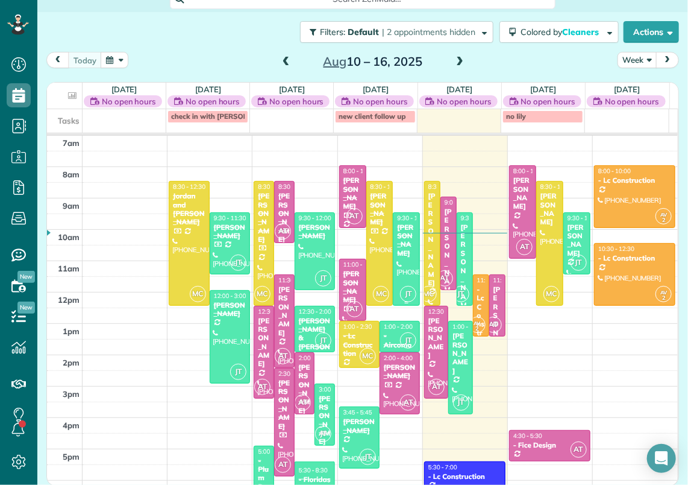
click at [397, 250] on div "[PERSON_NAME]" at bounding box center [407, 240] width 20 height 35
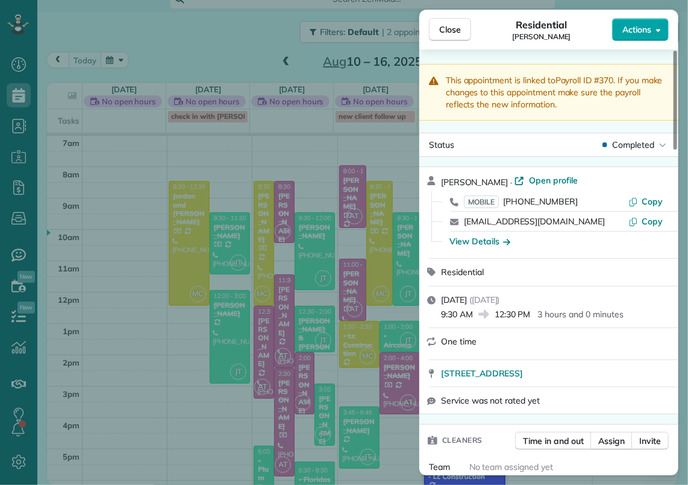
click at [648, 30] on span "Actions" at bounding box center [637, 30] width 29 height 12
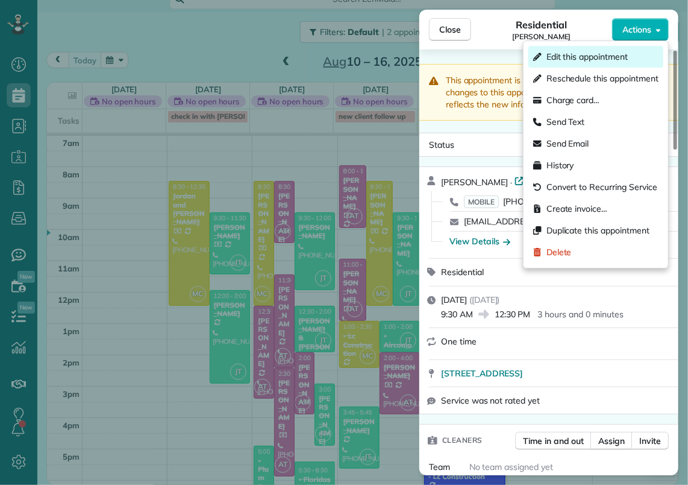
click at [592, 54] on span "Edit this appointment" at bounding box center [587, 57] width 81 height 12
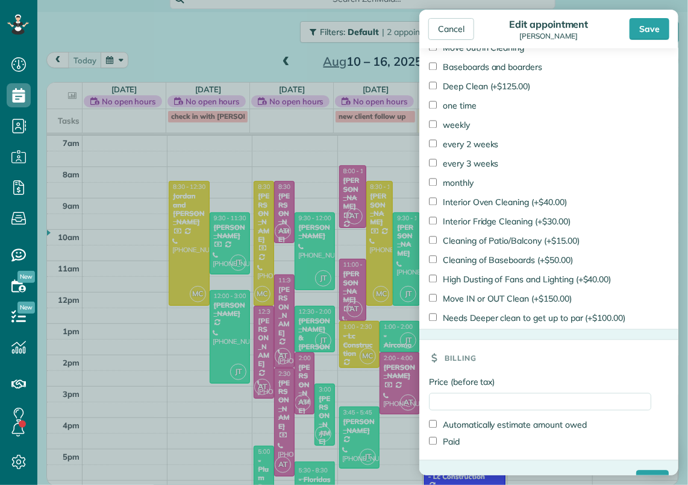
scroll to position [904, 0]
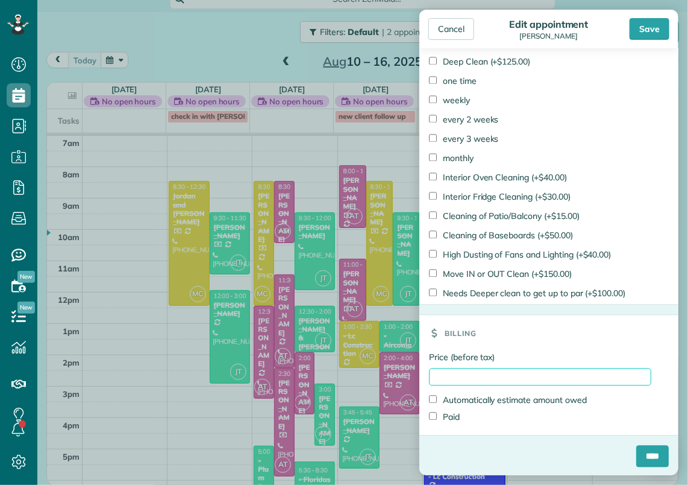
click at [470, 375] on input "Price (before tax)" at bounding box center [540, 376] width 222 height 17
type input "******"
click at [442, 415] on label "Paid" at bounding box center [444, 417] width 31 height 12
click at [636, 451] on input "****" at bounding box center [652, 456] width 33 height 22
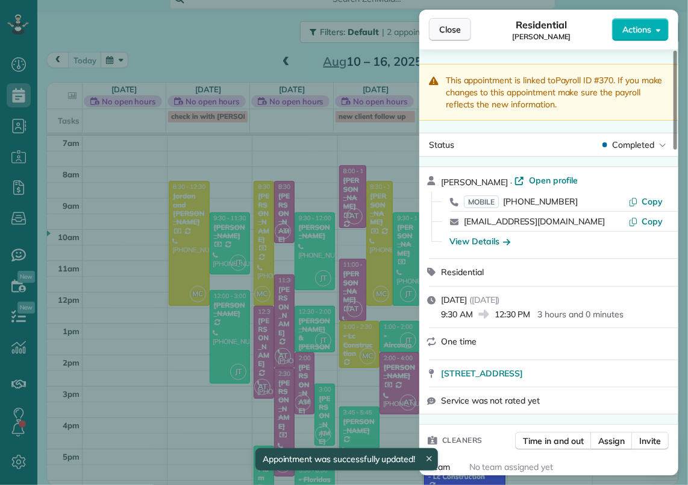
click at [444, 24] on span "Close" at bounding box center [450, 30] width 22 height 12
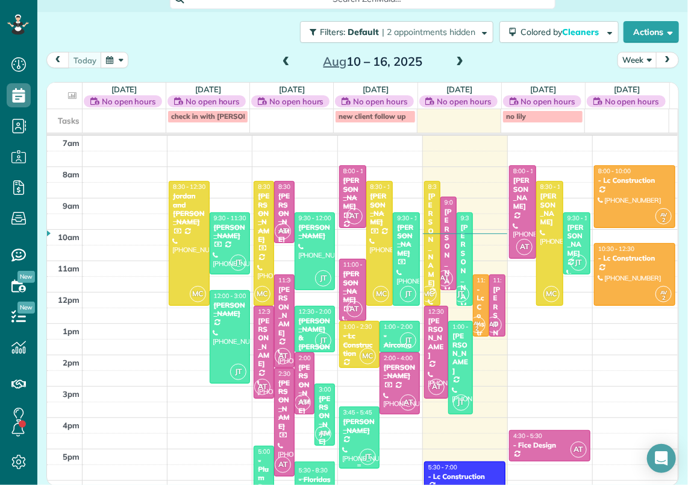
click at [350, 439] on div at bounding box center [359, 437] width 39 height 61
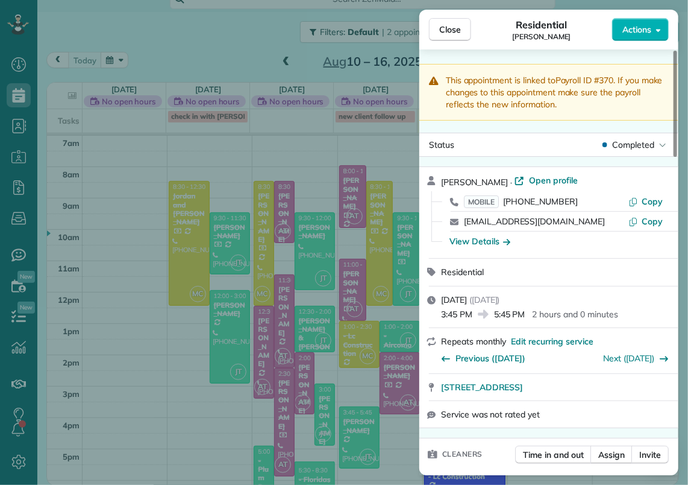
scroll to position [122, 0]
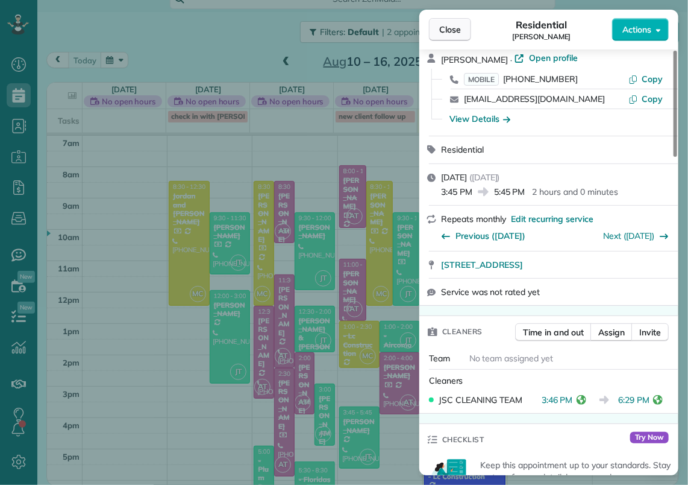
click at [459, 34] on span "Close" at bounding box center [450, 30] width 22 height 12
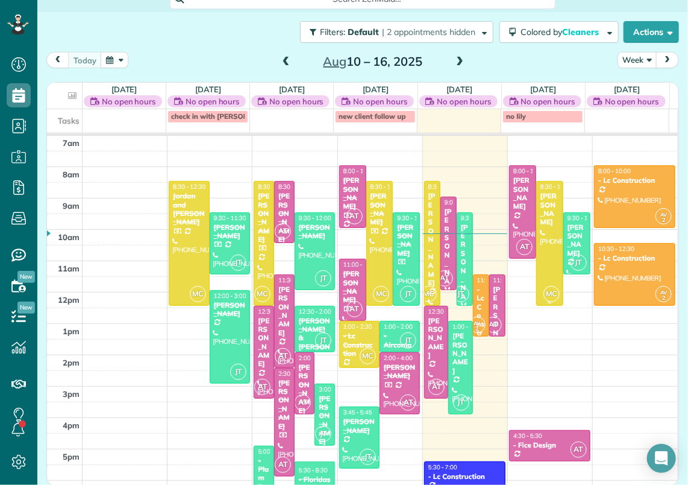
click at [538, 257] on div at bounding box center [550, 242] width 26 height 123
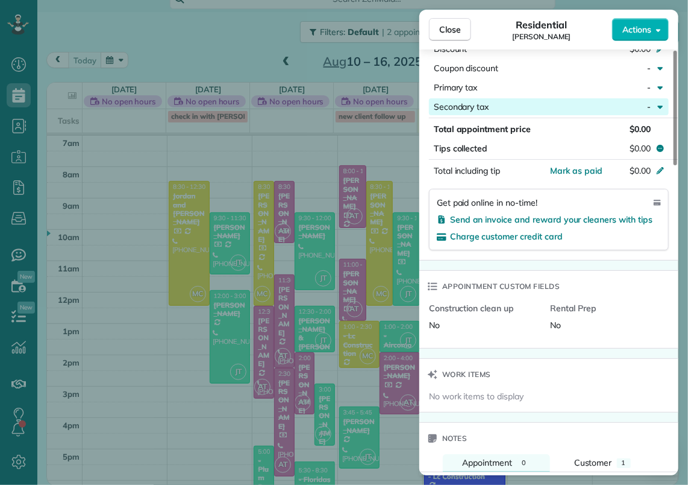
scroll to position [912, 0]
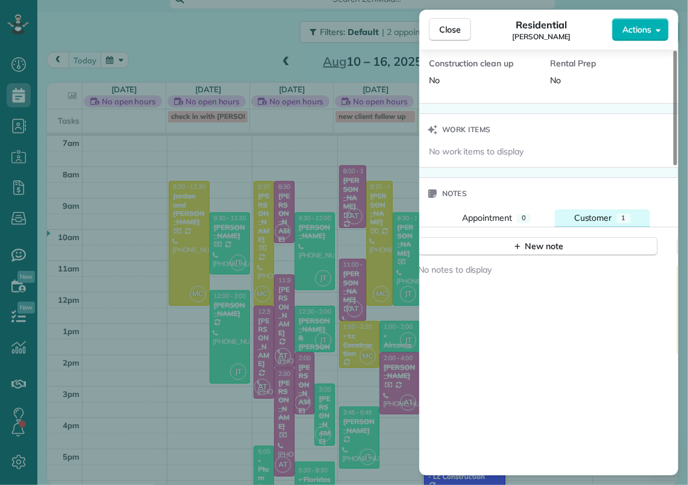
click at [601, 216] on span "Customer" at bounding box center [593, 217] width 38 height 11
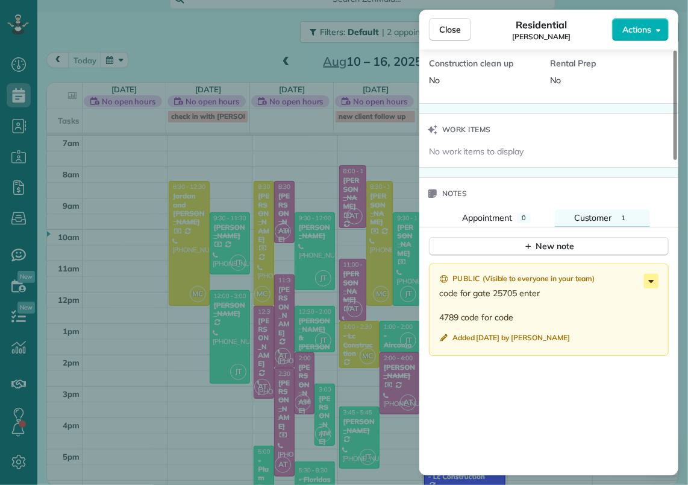
click at [652, 283] on icon at bounding box center [651, 281] width 5 height 3
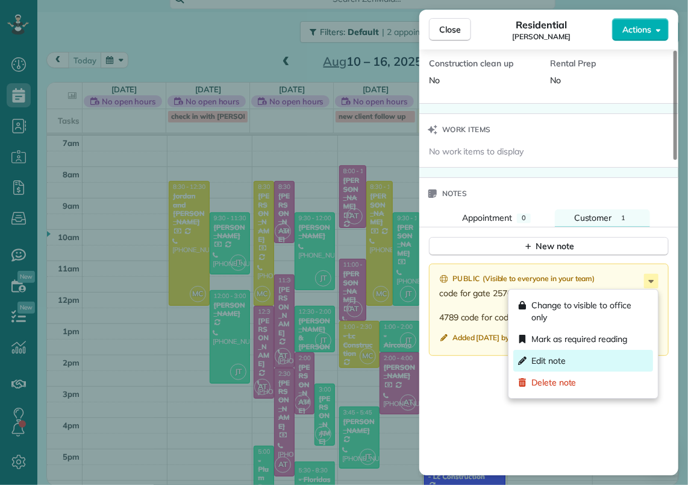
click at [553, 357] on span "Edit note" at bounding box center [549, 360] width 34 height 12
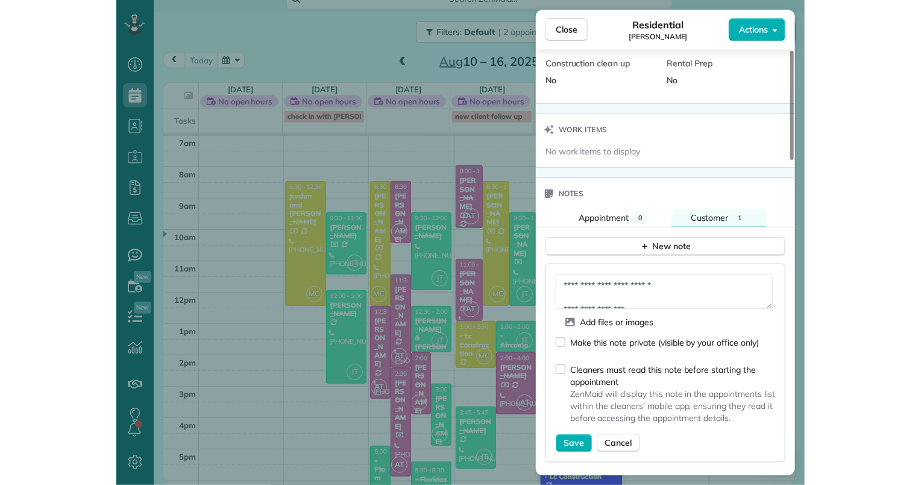
scroll to position [24, 0]
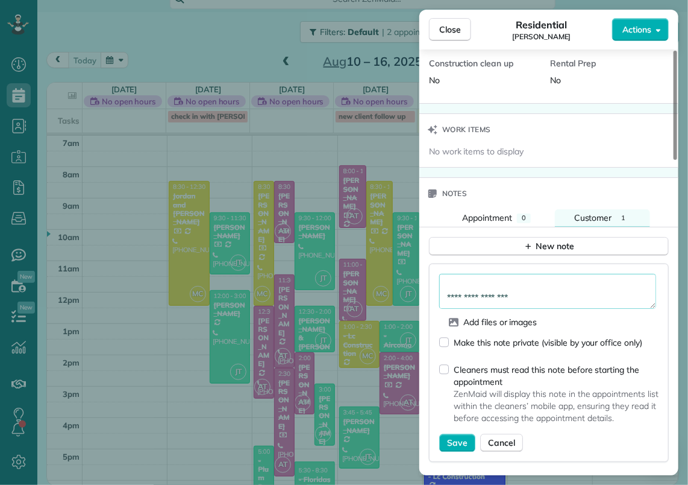
click at [533, 284] on textarea "**********" at bounding box center [547, 291] width 217 height 35
type textarea "**********"
click at [449, 439] on span "Save" at bounding box center [457, 442] width 20 height 12
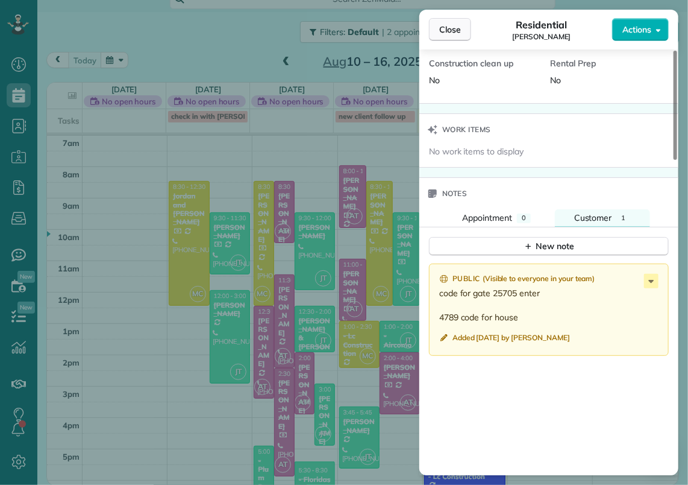
click at [460, 27] on span "Close" at bounding box center [450, 30] width 22 height 12
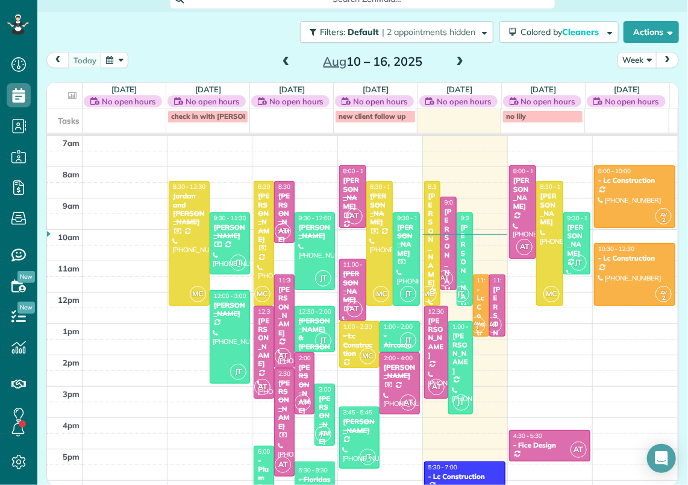
click at [453, 62] on span at bounding box center [459, 62] width 13 height 11
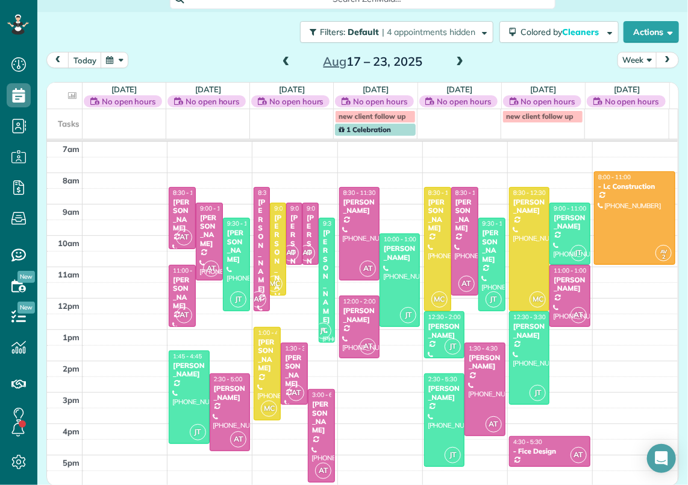
click at [453, 62] on span at bounding box center [459, 62] width 13 height 11
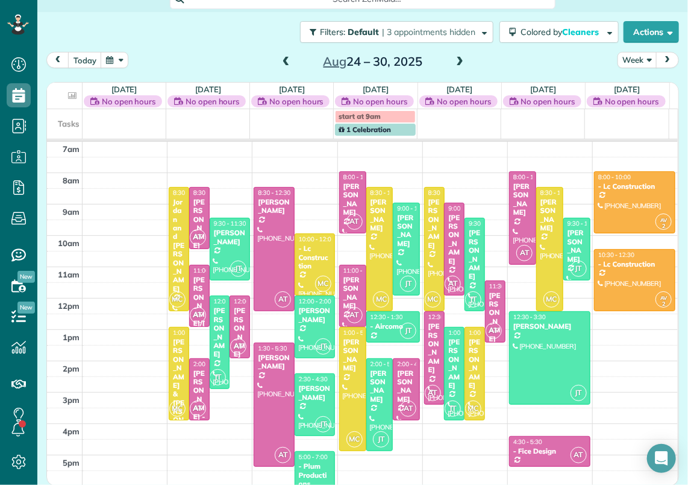
click at [284, 60] on span at bounding box center [286, 62] width 13 height 11
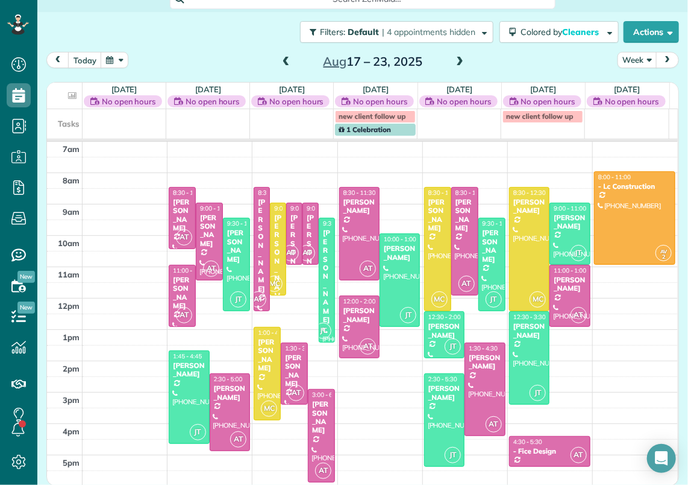
click at [284, 60] on span at bounding box center [286, 62] width 13 height 11
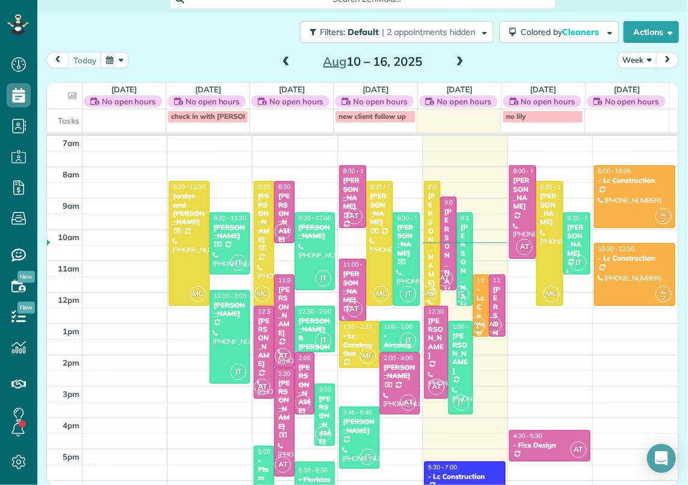
drag, startPoint x: 546, startPoint y: 68, endPoint x: 584, endPoint y: 60, distance: 38.8
click at [546, 68] on div "[DATE] Week [DATE] – [DATE]" at bounding box center [362, 63] width 633 height 22
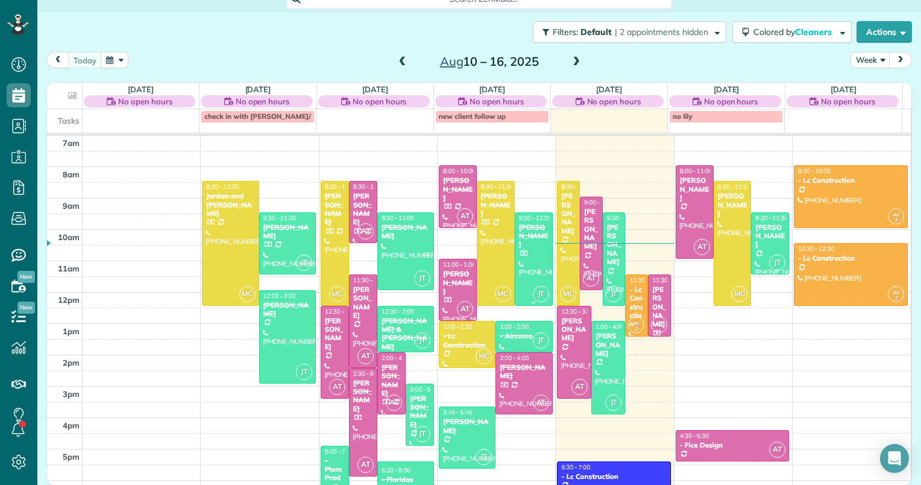
click at [524, 245] on div at bounding box center [533, 259] width 37 height 92
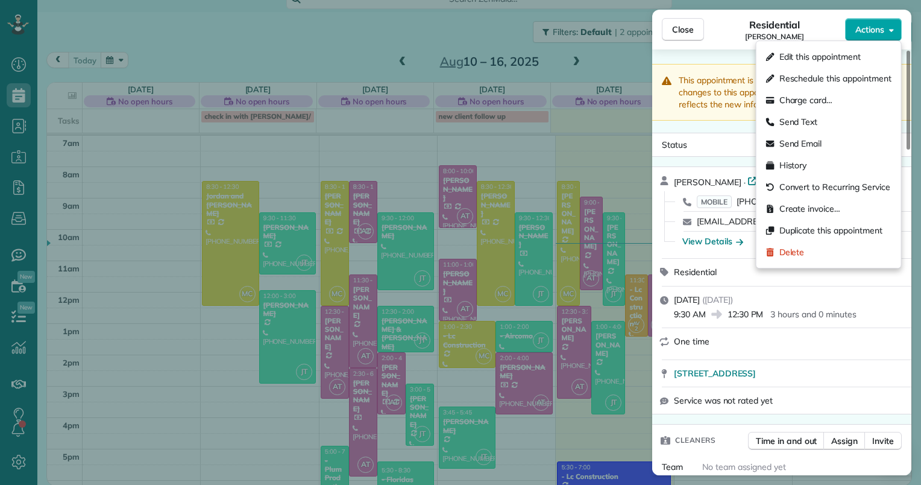
click at [688, 34] on icon "button" at bounding box center [891, 29] width 5 height 9
drag, startPoint x: 800, startPoint y: 55, endPoint x: 796, endPoint y: 66, distance: 11.6
click at [688, 55] on span "Edit this appointment" at bounding box center [819, 57] width 81 height 12
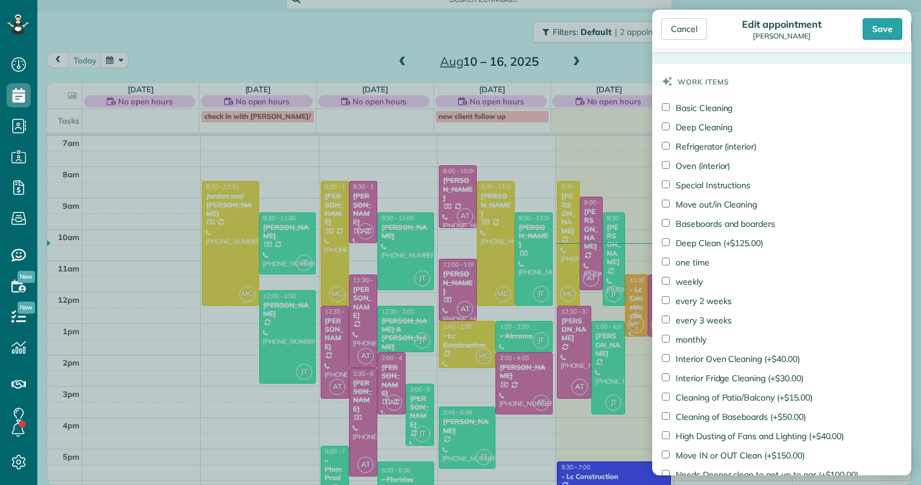
scroll to position [904, 0]
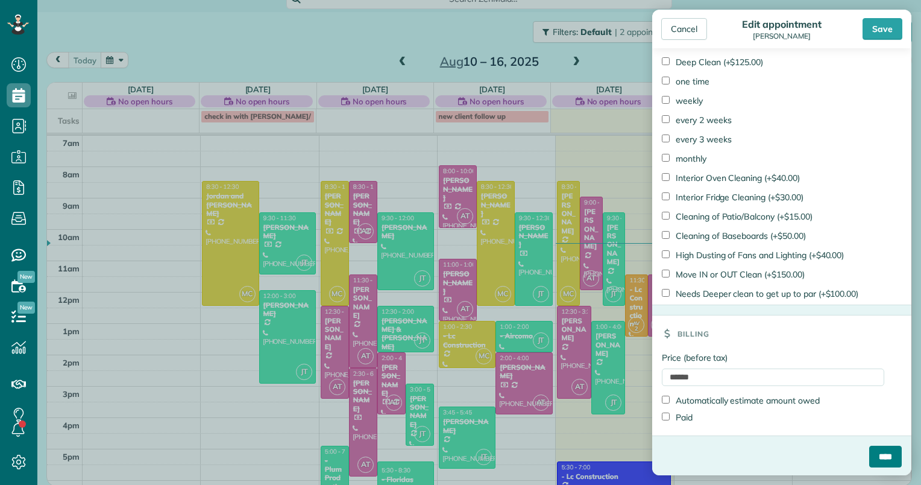
click at [688, 454] on input "****" at bounding box center [885, 456] width 33 height 22
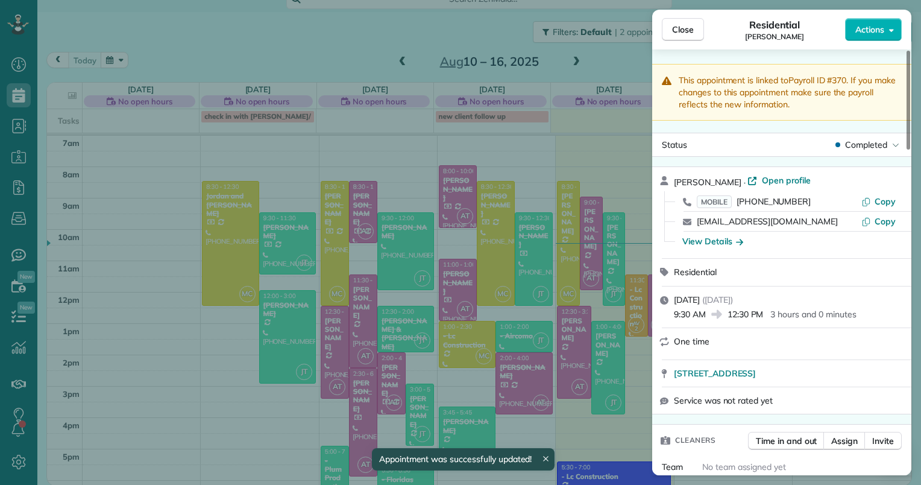
drag, startPoint x: 684, startPoint y: 34, endPoint x: 574, endPoint y: 84, distance: 121.4
click at [683, 34] on span "Close" at bounding box center [683, 30] width 22 height 12
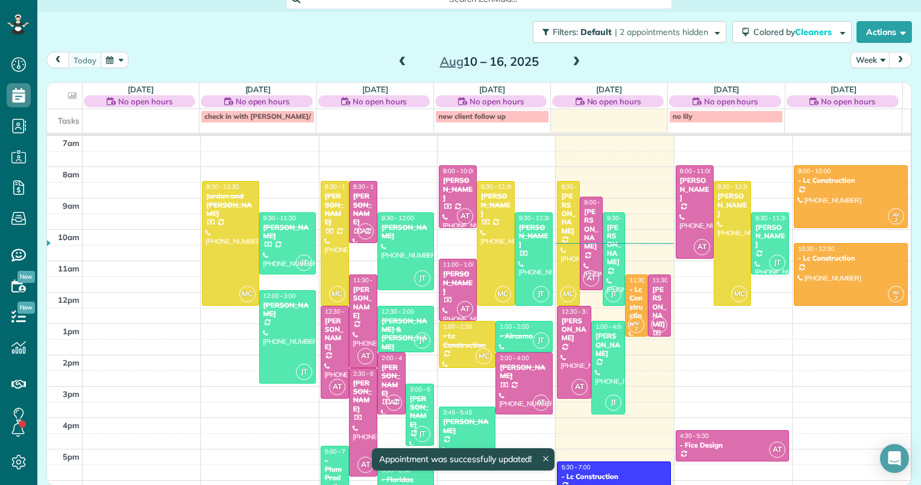
click at [571, 60] on span at bounding box center [576, 62] width 13 height 11
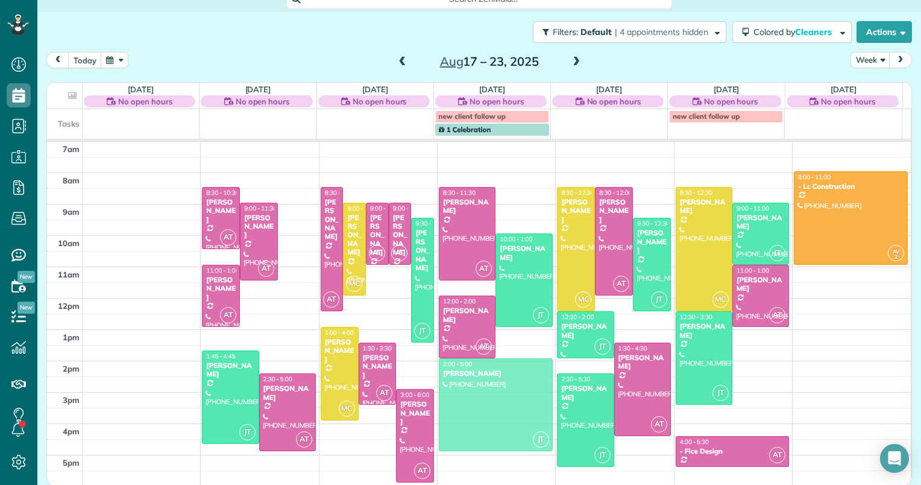
drag, startPoint x: 297, startPoint y: 263, endPoint x: 473, endPoint y: 400, distance: 223.3
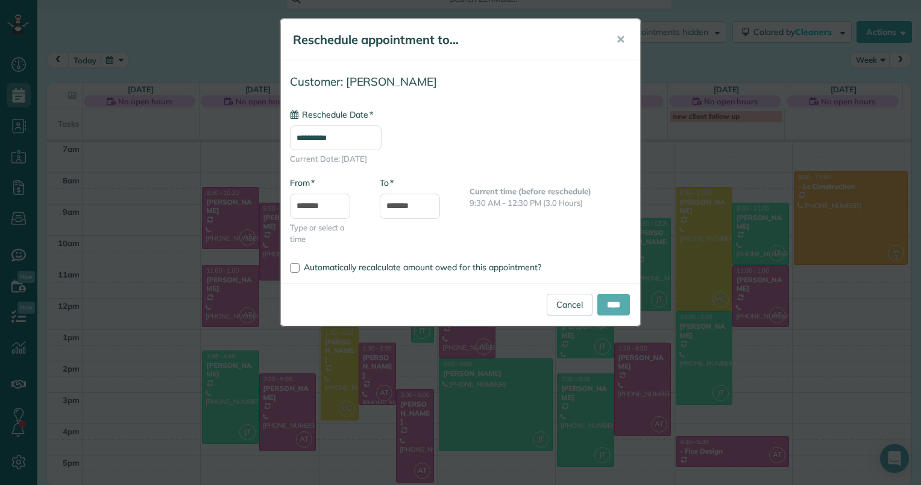
type input "**********"
click at [604, 304] on input "****" at bounding box center [613, 305] width 33 height 22
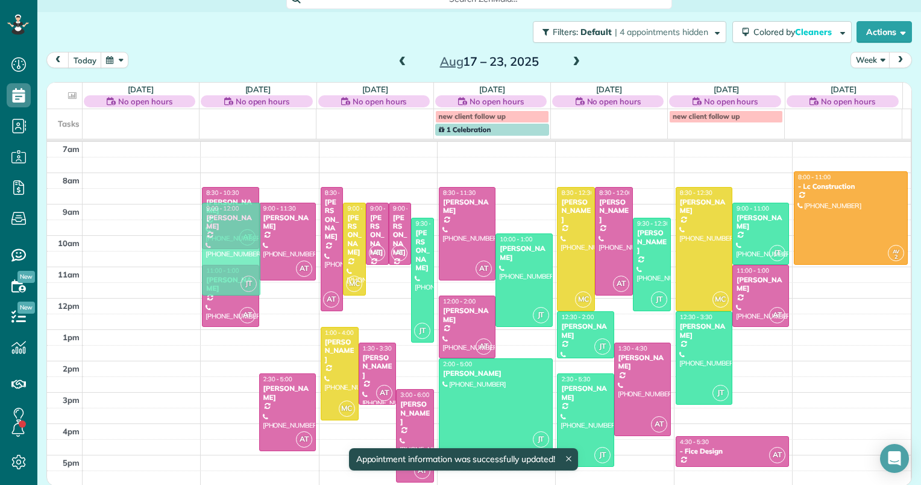
drag, startPoint x: 217, startPoint y: 378, endPoint x: 218, endPoint y: 233, distance: 145.3
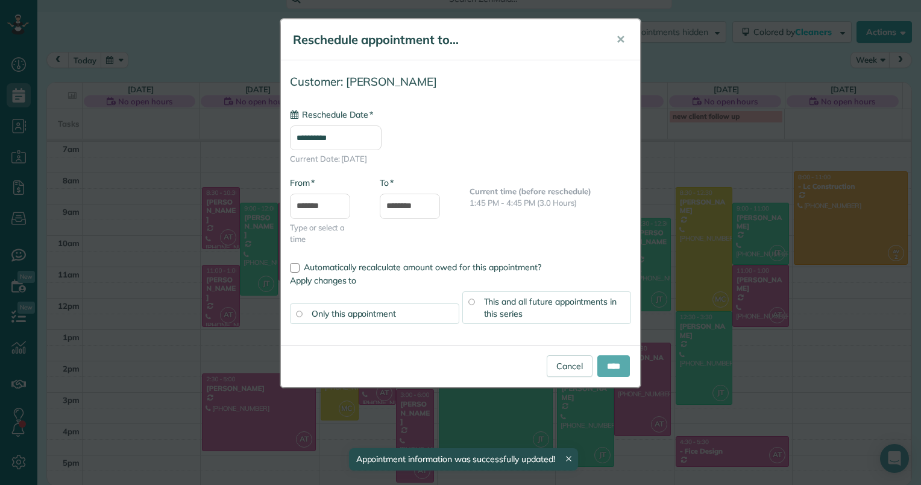
type input "**********"
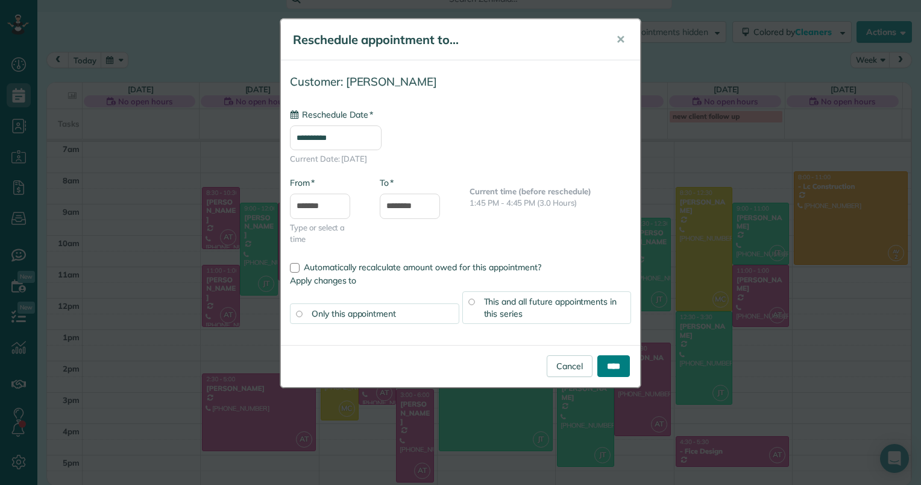
click at [612, 366] on input "****" at bounding box center [613, 366] width 33 height 22
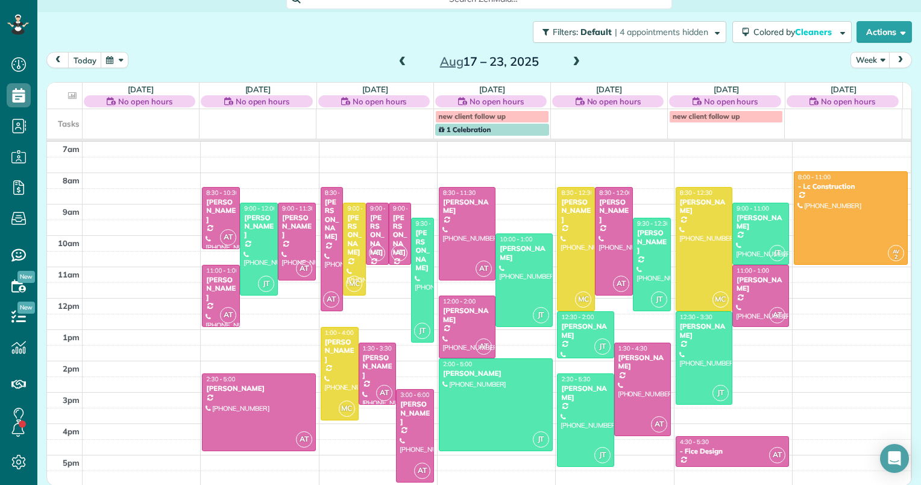
click at [403, 60] on span at bounding box center [402, 62] width 13 height 11
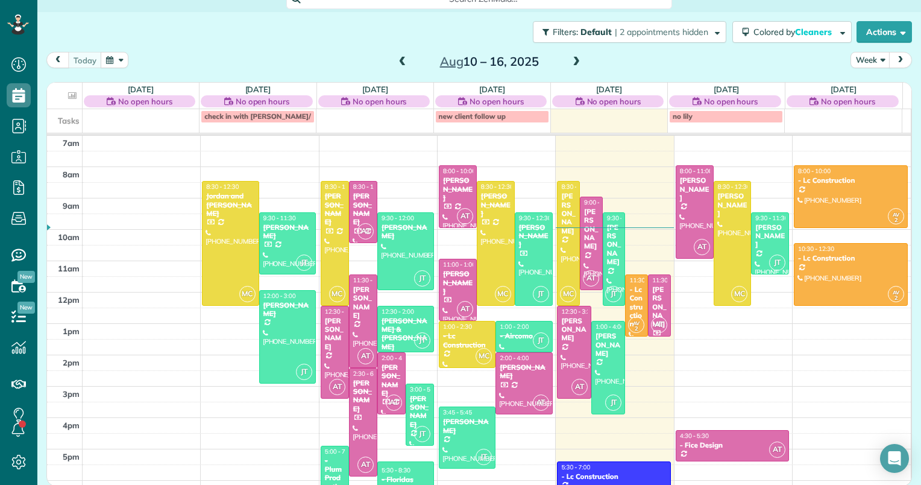
click at [571, 60] on span at bounding box center [576, 62] width 13 height 11
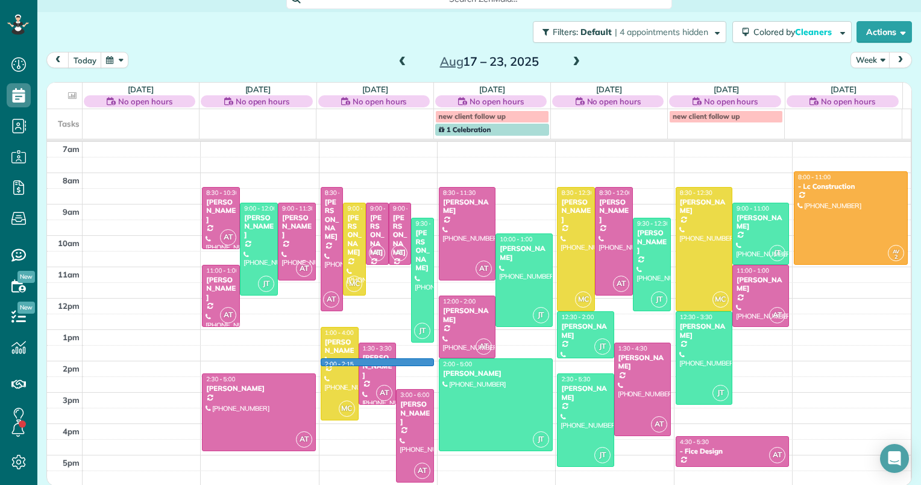
click at [412, 359] on div "2am 3am 4am 5am 6am 7am 8am 9am 10am 11am 12pm 1pm 2pm 3pm 4pm 5pm 6pm AT 8:30 …" at bounding box center [479, 251] width 864 height 532
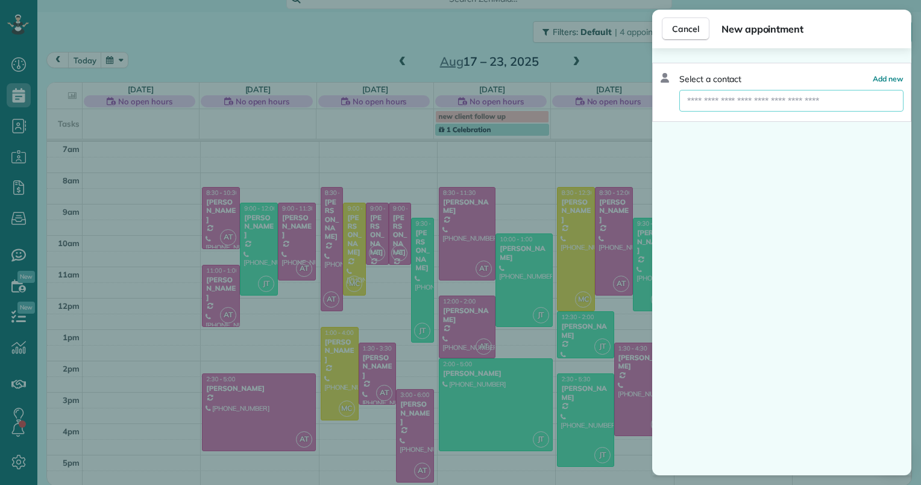
click at [688, 98] on input "text" at bounding box center [791, 101] width 224 height 22
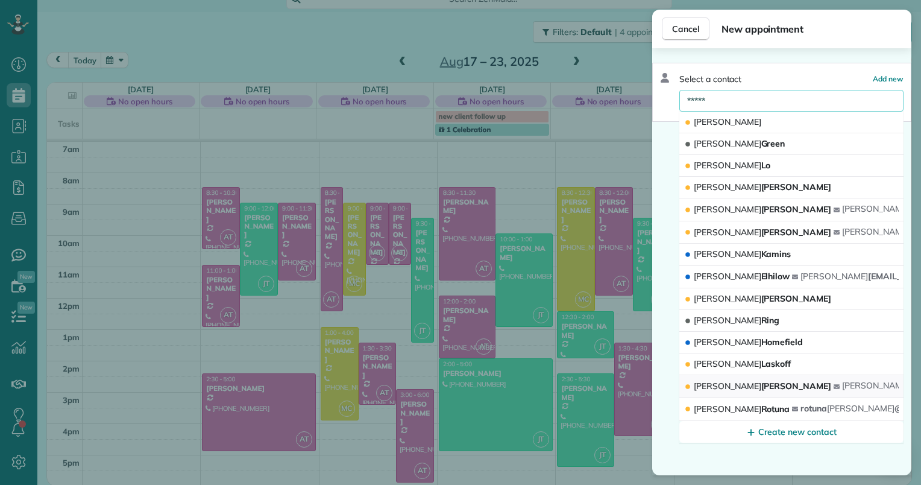
type input "*****"
click at [688, 389] on span "[PERSON_NAME]" at bounding box center [762, 385] width 137 height 11
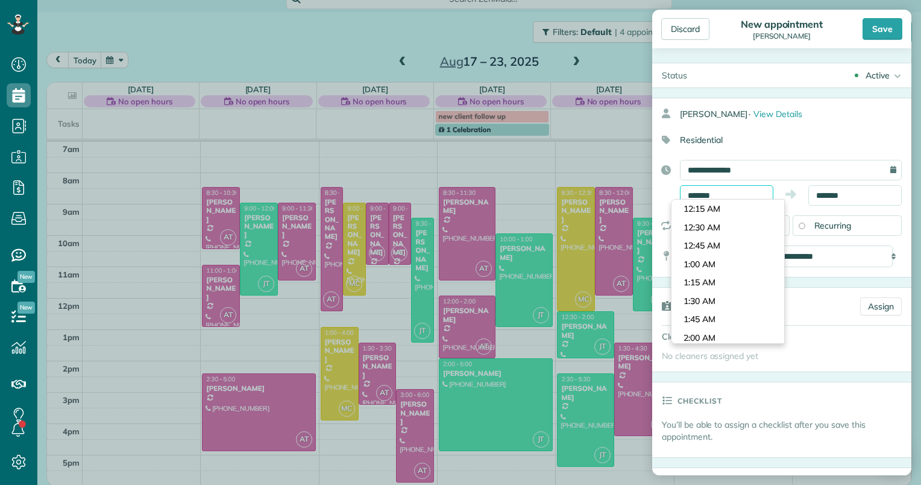
click at [688, 192] on input "*******" at bounding box center [726, 195] width 93 height 20
type input "*******"
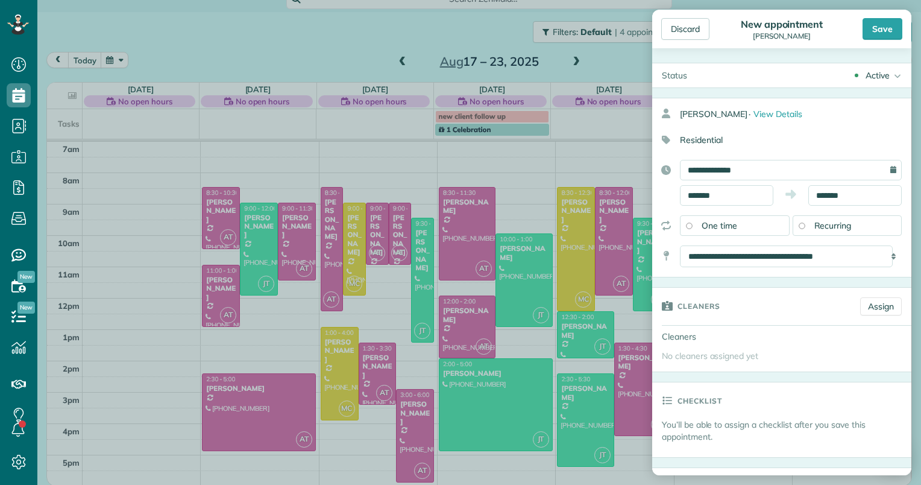
click at [688, 259] on body "Dashboard Scheduling Calendar View List View Dispatch View - Weekly scheduling …" at bounding box center [460, 242] width 921 height 485
click at [688, 192] on input "*******" at bounding box center [854, 195] width 93 height 20
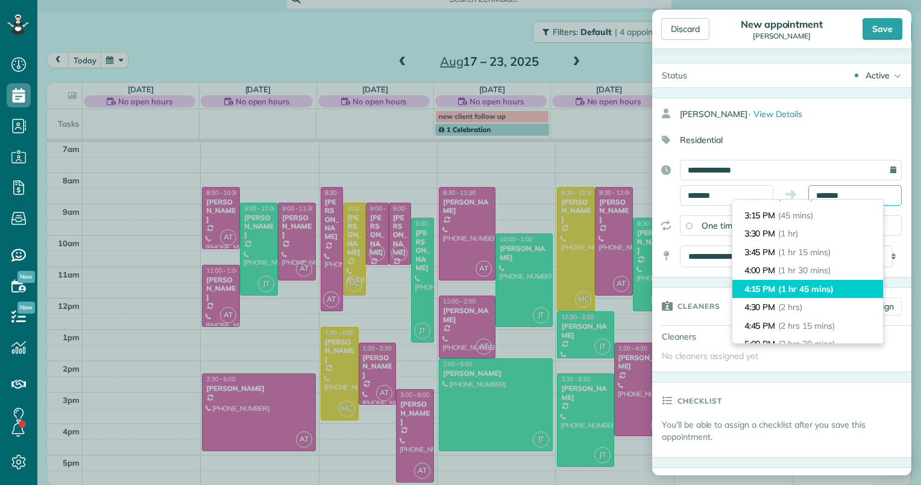
scroll to position [121, 0]
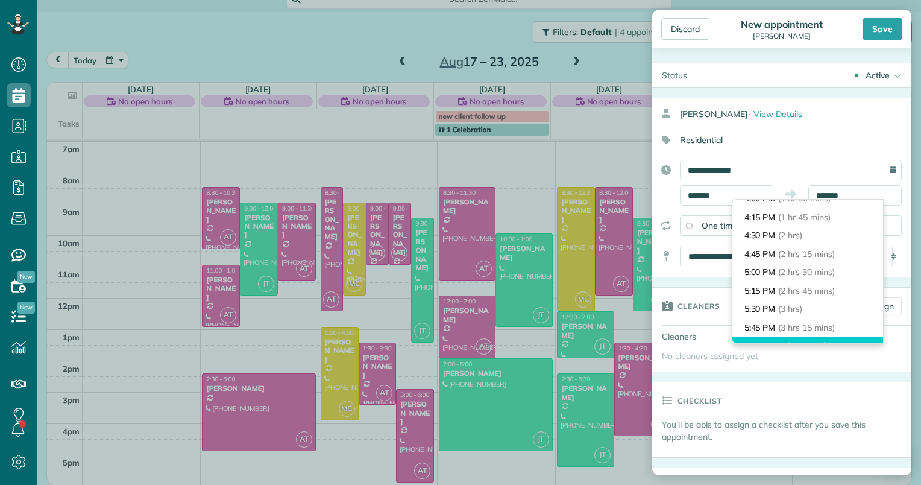
type input "*******"
click at [688, 338] on li "6:00 PM (3 hrs 30 mins)" at bounding box center [807, 345] width 151 height 19
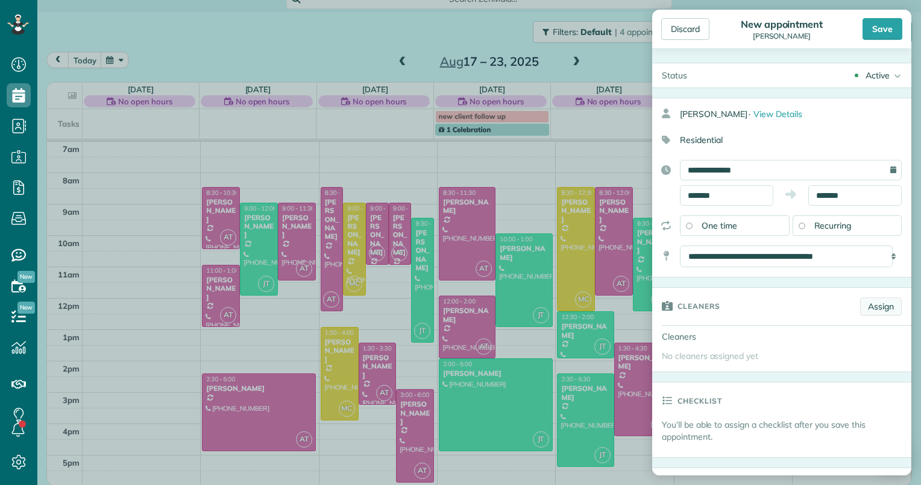
click at [688, 304] on link "Assign" at bounding box center [881, 306] width 42 height 18
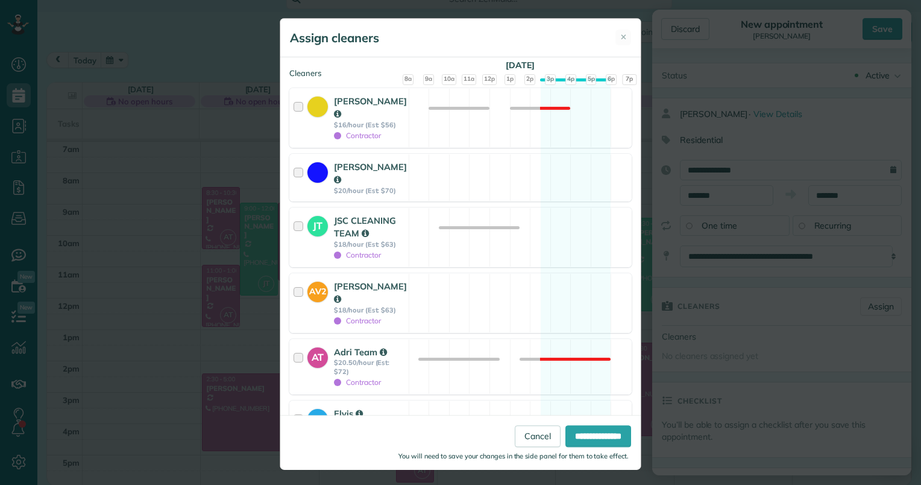
scroll to position [181, 0]
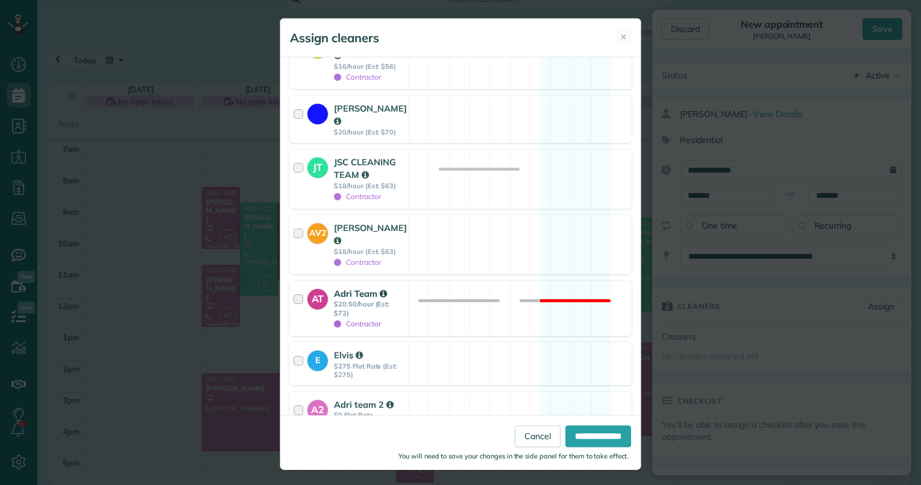
click at [342, 287] on strong "Adri Team" at bounding box center [360, 292] width 53 height 11
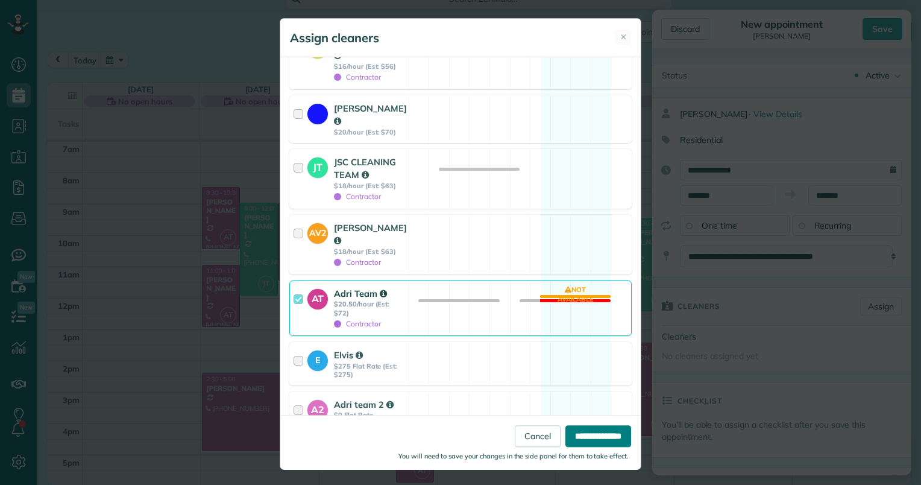
click at [571, 438] on input "**********" at bounding box center [598, 436] width 66 height 22
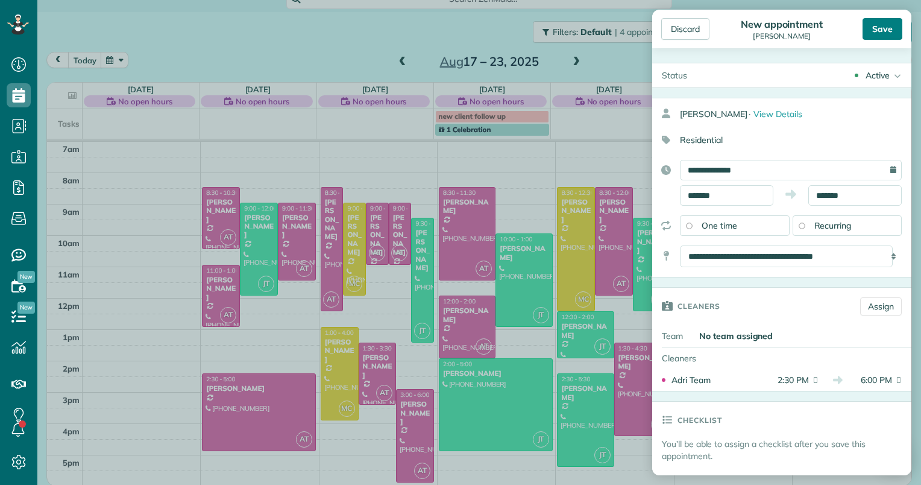
click at [688, 30] on div "Save" at bounding box center [882, 29] width 40 height 22
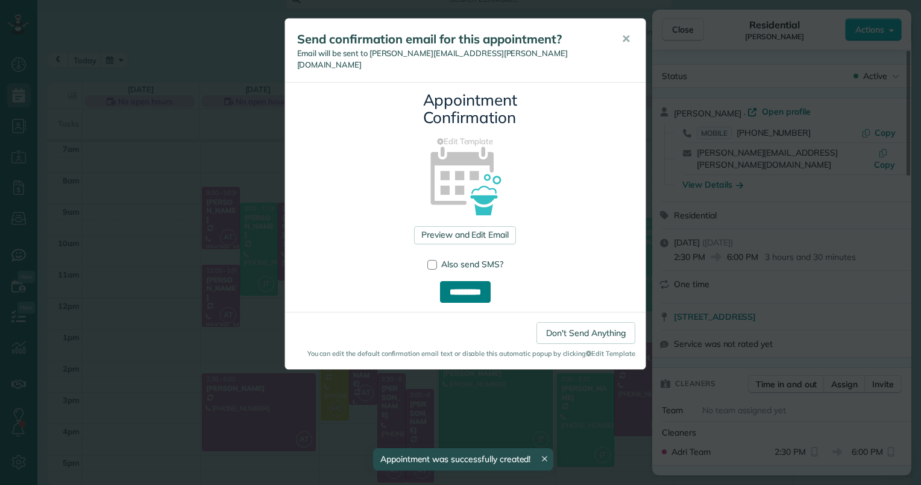
click at [468, 281] on input "**********" at bounding box center [465, 292] width 51 height 22
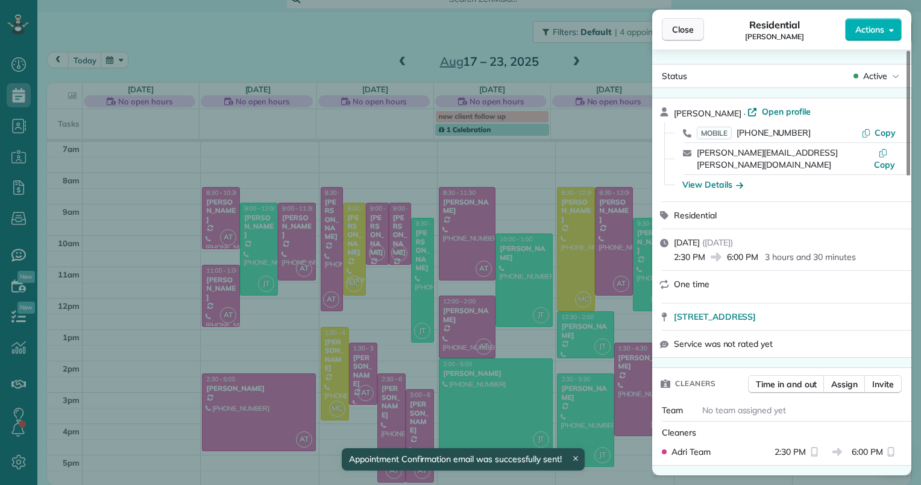
click at [687, 28] on span "Close" at bounding box center [683, 30] width 22 height 12
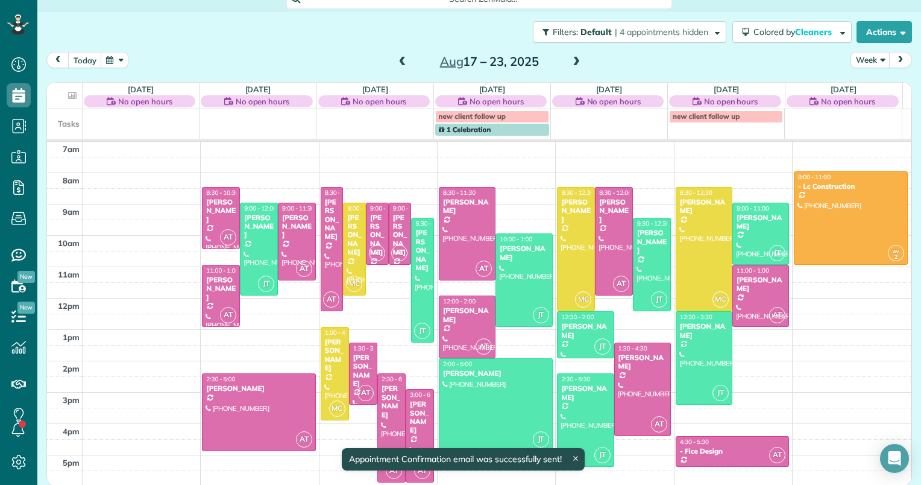
click at [570, 60] on span at bounding box center [576, 62] width 13 height 11
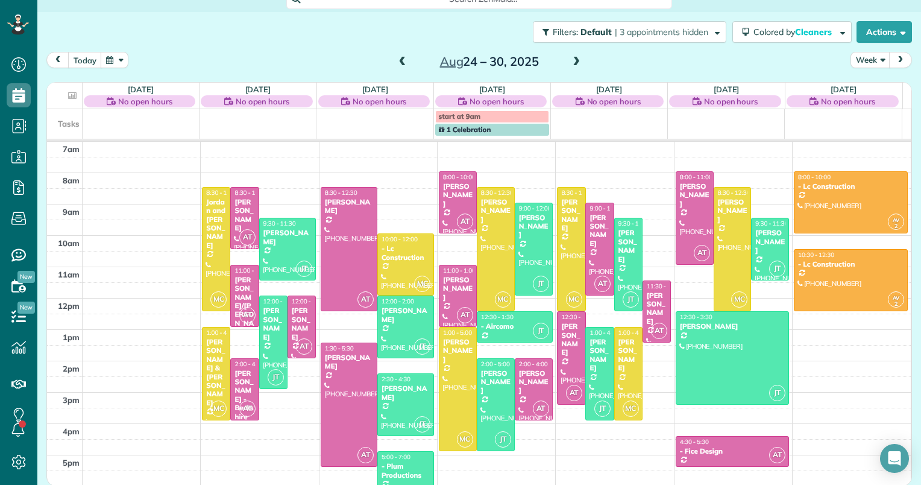
click at [570, 60] on span at bounding box center [576, 62] width 13 height 11
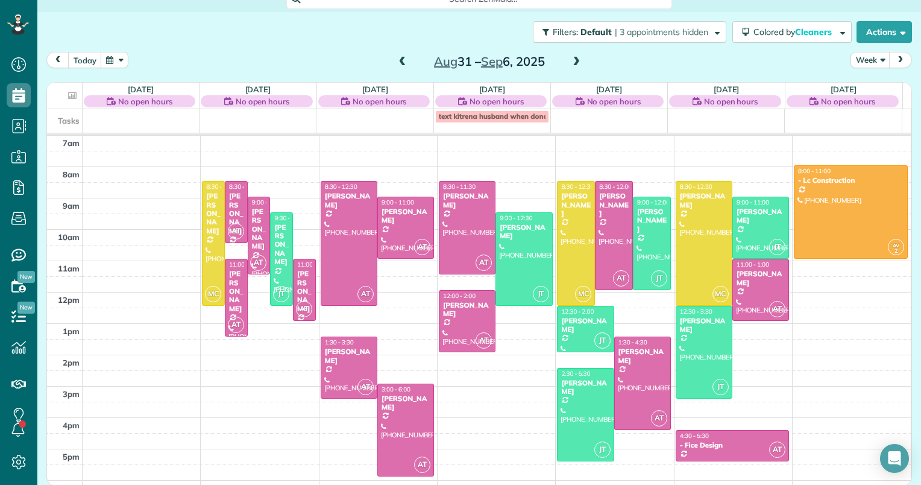
click at [400, 66] on span at bounding box center [402, 62] width 13 height 11
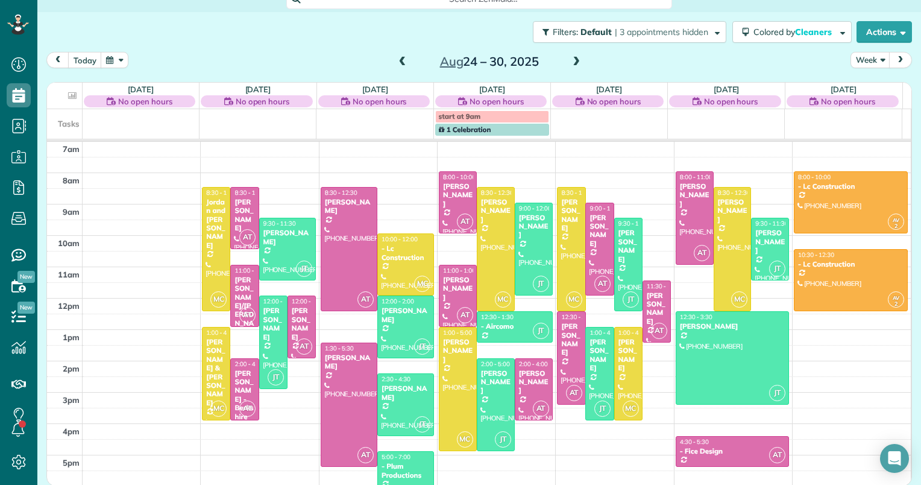
click at [400, 67] on span at bounding box center [402, 62] width 13 height 18
